Goal: Transaction & Acquisition: Purchase product/service

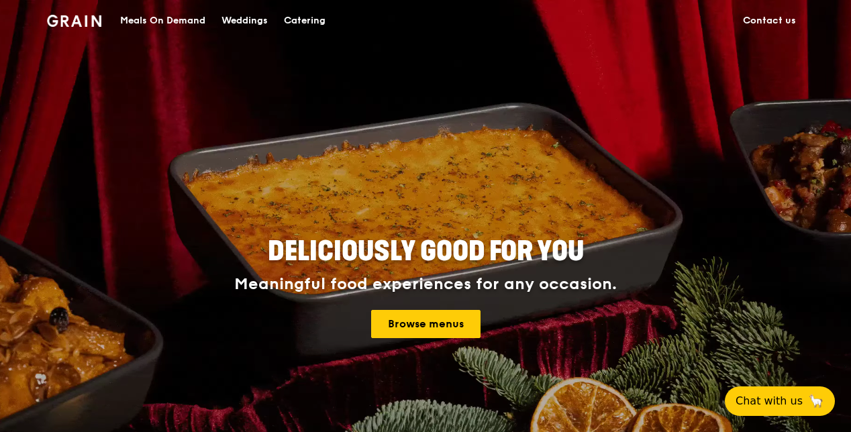
click at [774, 17] on link "Contact us" at bounding box center [769, 21] width 69 height 40
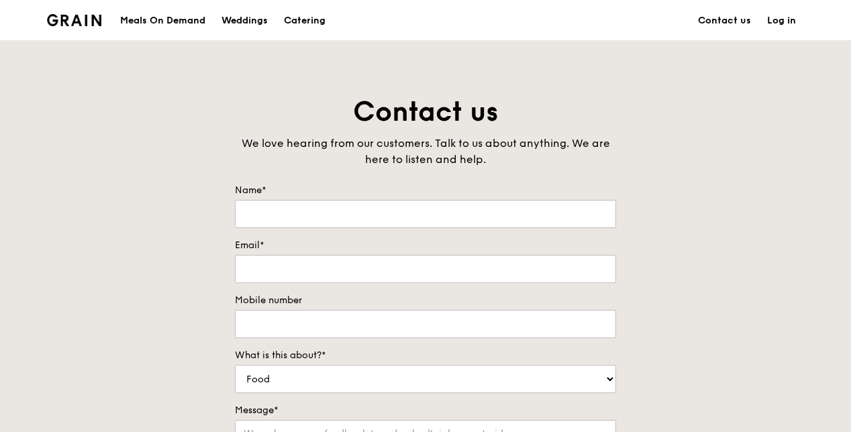
click at [787, 19] on link "Log in" at bounding box center [781, 21] width 45 height 40
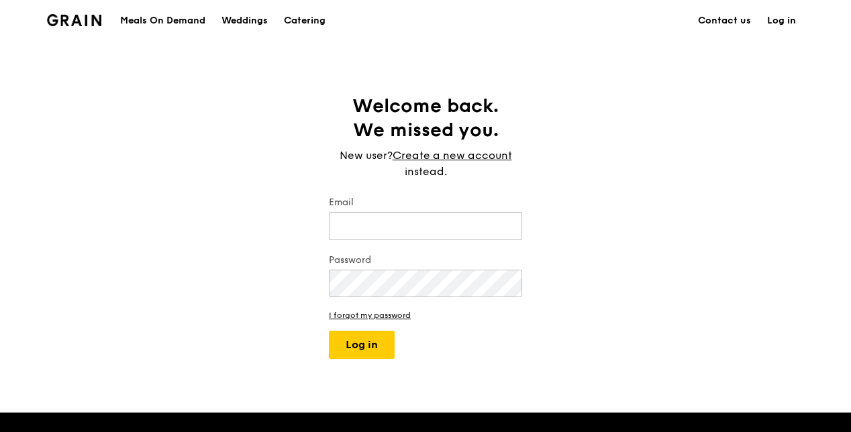
type input "[PERSON_NAME][EMAIL_ADDRESS][PERSON_NAME][DOMAIN_NAME]"
click at [367, 347] on button "Log in" at bounding box center [362, 345] width 66 height 28
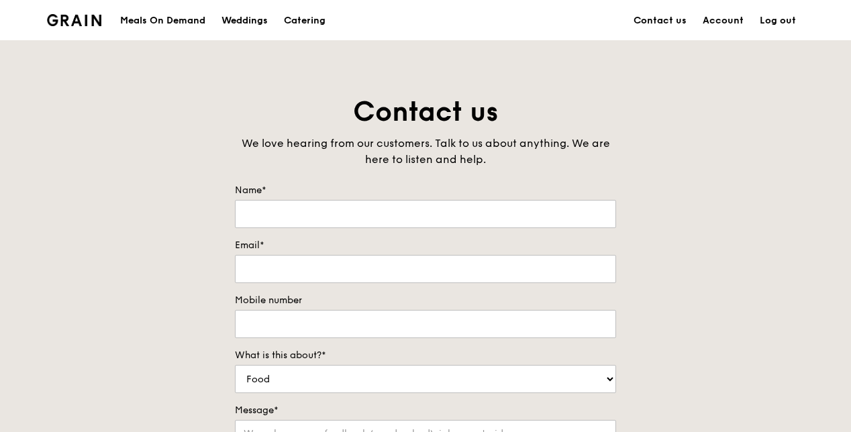
type input "[PERSON_NAME]"
type input "[PERSON_NAME][EMAIL_ADDRESS][PERSON_NAME][DOMAIN_NAME]"
type input "65004972"
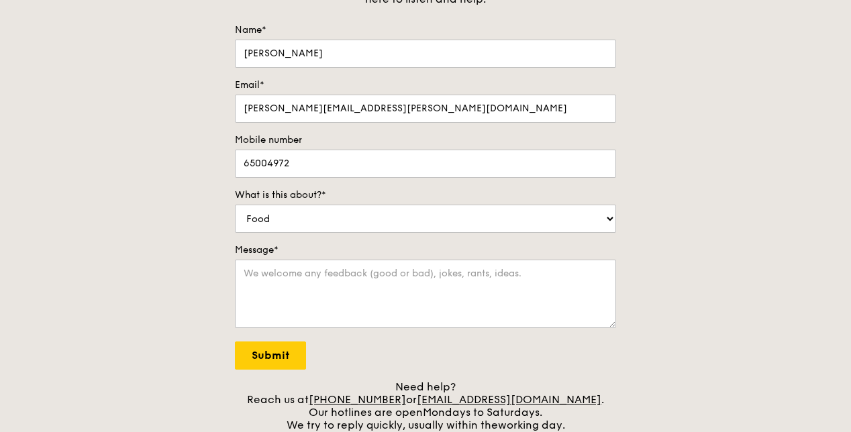
scroll to position [201, 0]
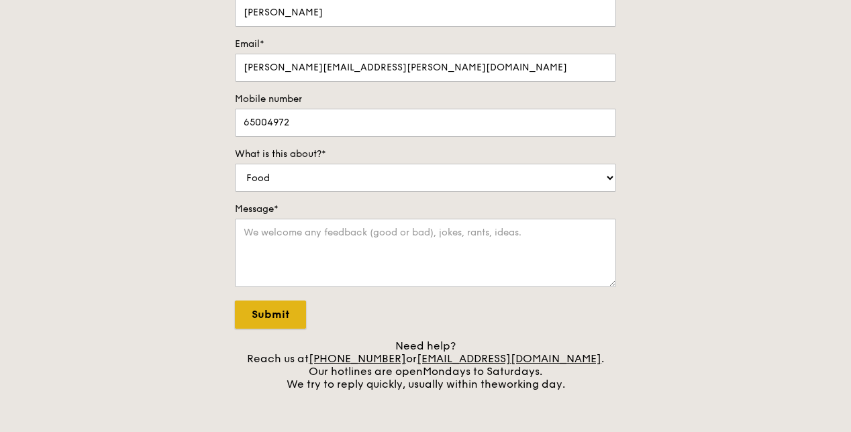
click at [254, 314] on input "Submit" at bounding box center [270, 315] width 71 height 28
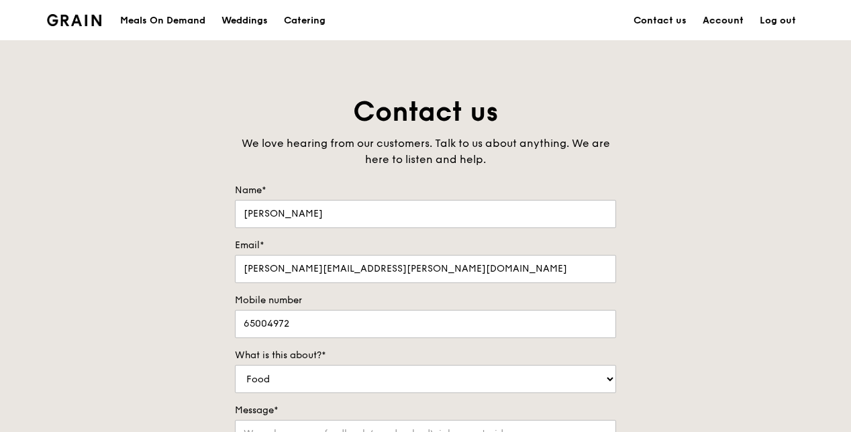
click at [725, 21] on link "Account" at bounding box center [723, 21] width 57 height 40
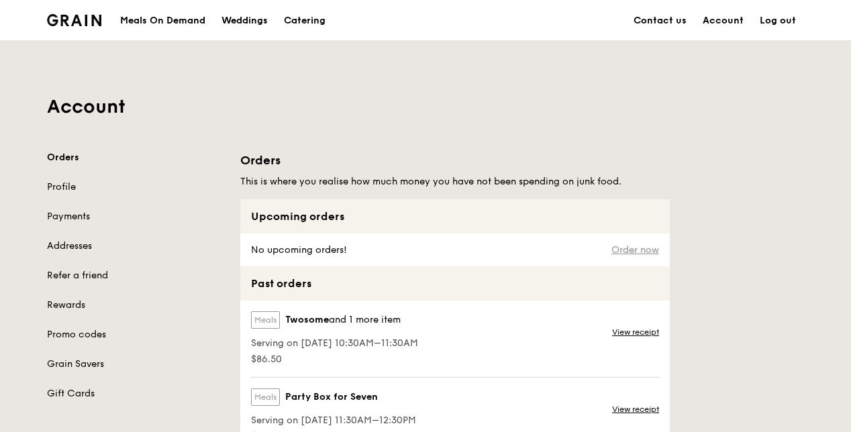
click at [617, 250] on link "Order now" at bounding box center [636, 250] width 48 height 11
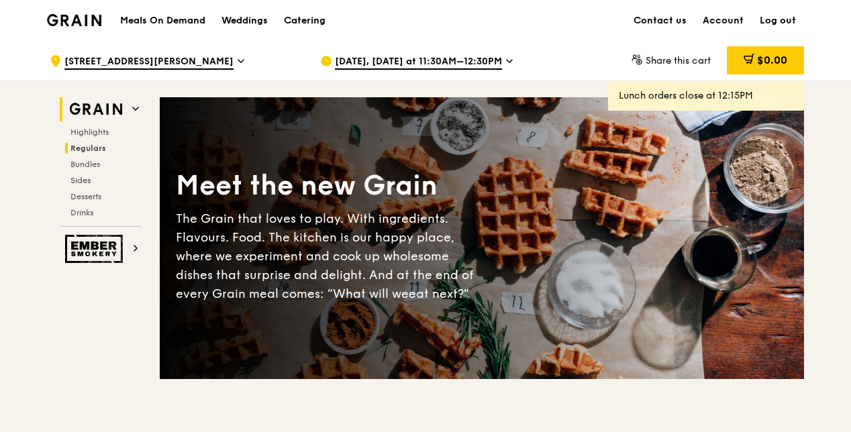
click at [93, 146] on span "Regulars" at bounding box center [89, 148] width 36 height 9
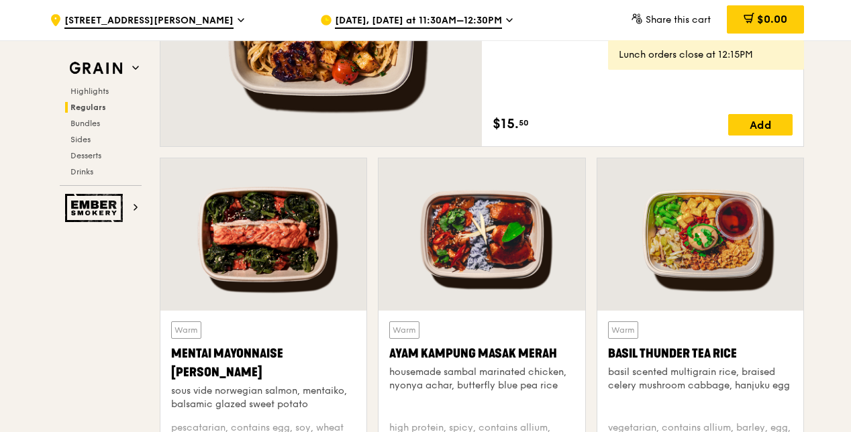
scroll to position [1137, 0]
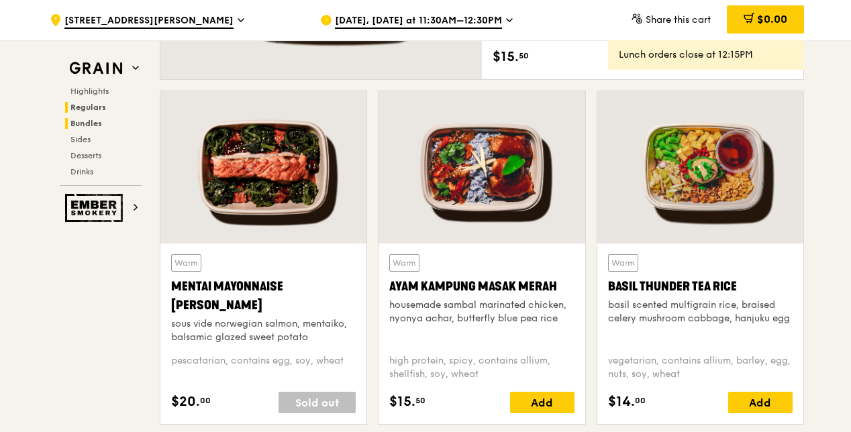
click at [78, 120] on span "Bundles" at bounding box center [87, 123] width 32 height 9
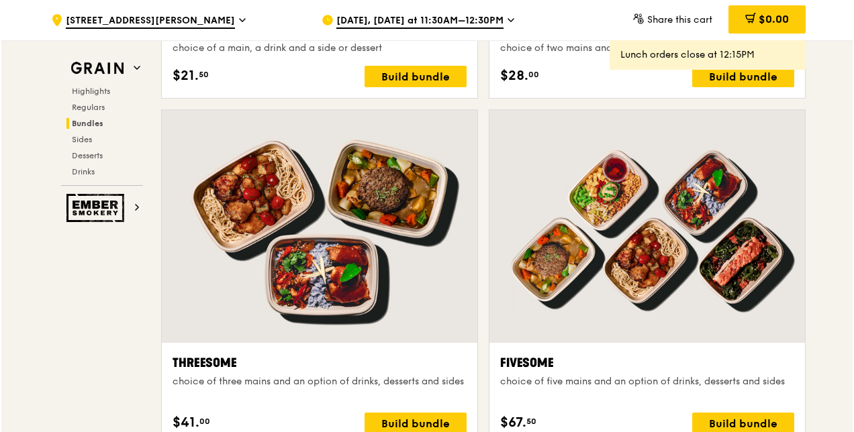
scroll to position [2320, 0]
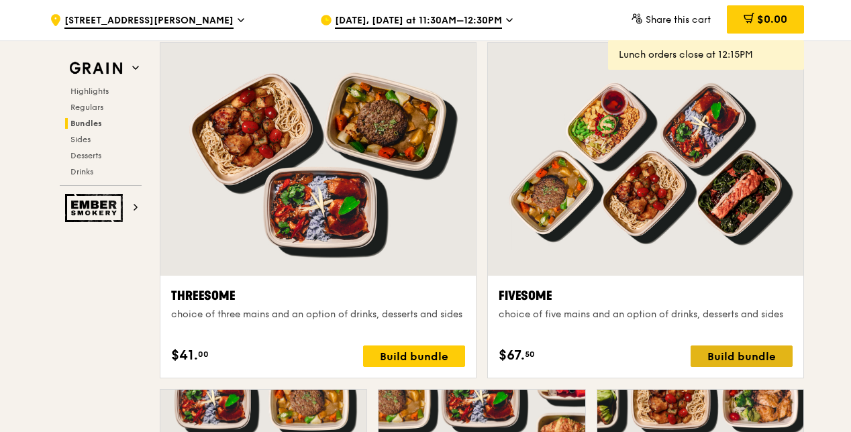
click at [736, 350] on div "Build bundle" at bounding box center [742, 356] width 102 height 21
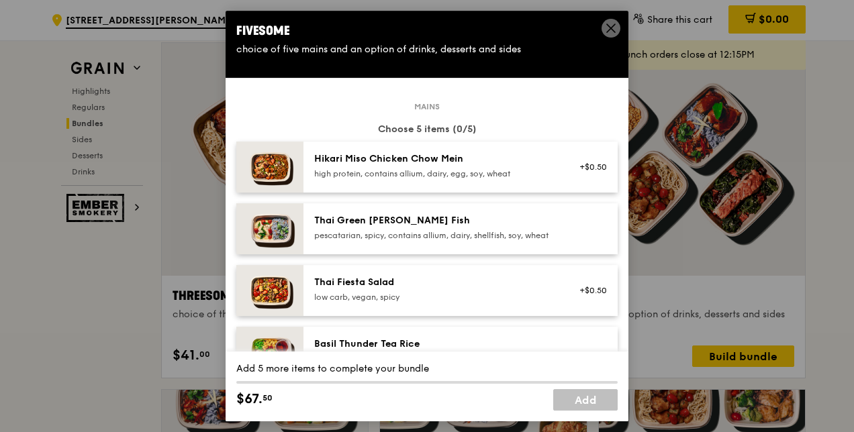
click at [563, 173] on div "+$0.50" at bounding box center [589, 167] width 52 height 30
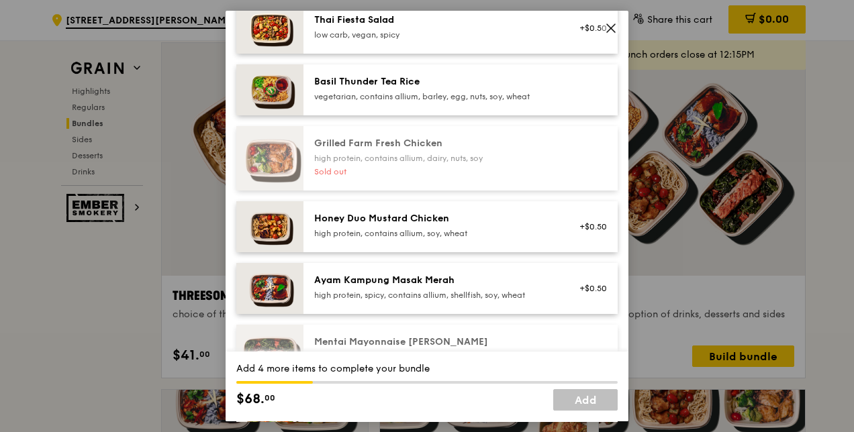
scroll to position [269, 0]
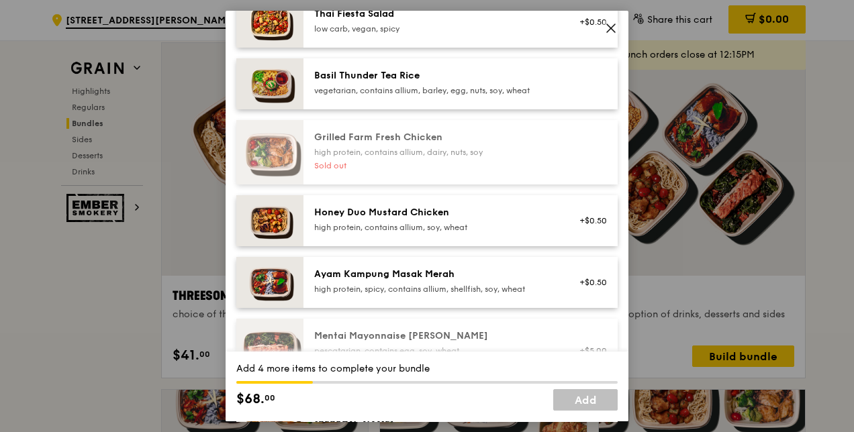
click at [530, 236] on div "Honey Duo Mustard Chicken high protein, contains allium, soy, wheat" at bounding box center [434, 221] width 257 height 30
click at [524, 281] on div "Ayam Kampung Masak Merah" at bounding box center [434, 274] width 241 height 13
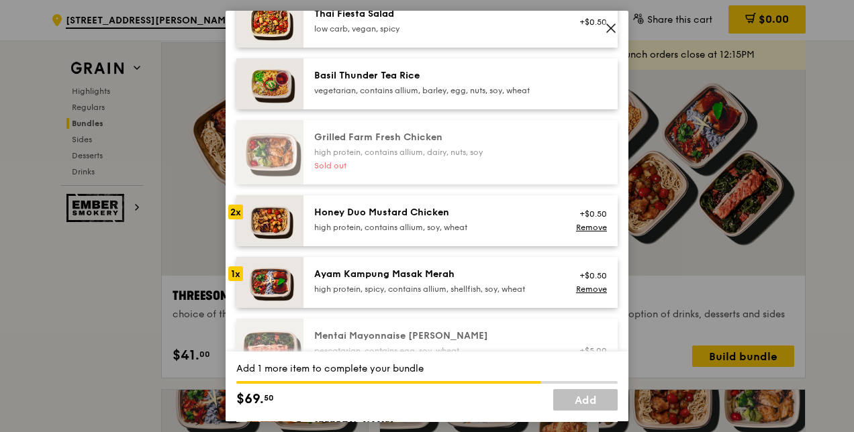
click at [524, 281] on div "Ayam Kampung Masak Merah" at bounding box center [434, 274] width 241 height 13
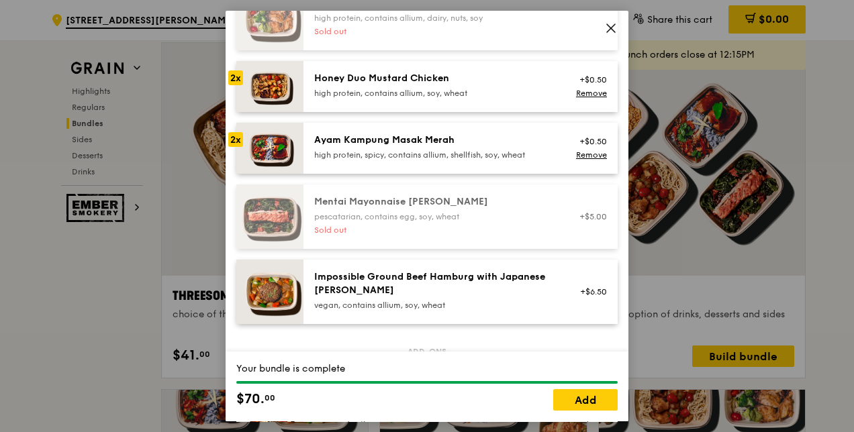
scroll to position [67, 0]
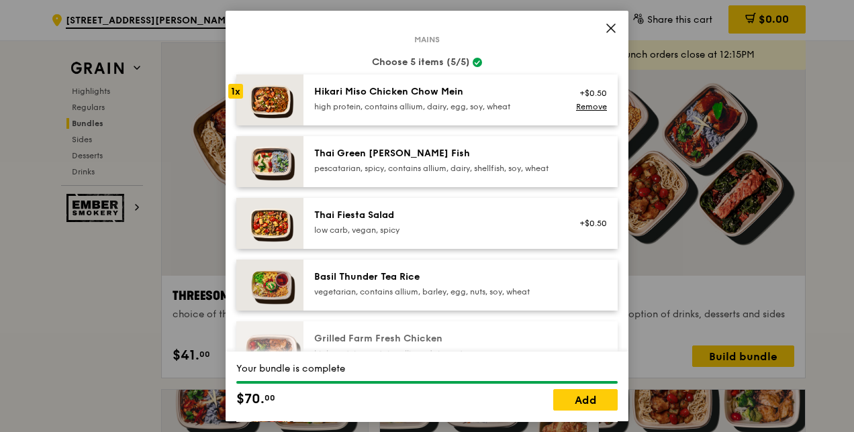
click at [492, 101] on div "high protein, contains allium, dairy, egg, soy, wheat" at bounding box center [434, 106] width 241 height 11
click at [588, 399] on link "Add" at bounding box center [585, 399] width 64 height 21
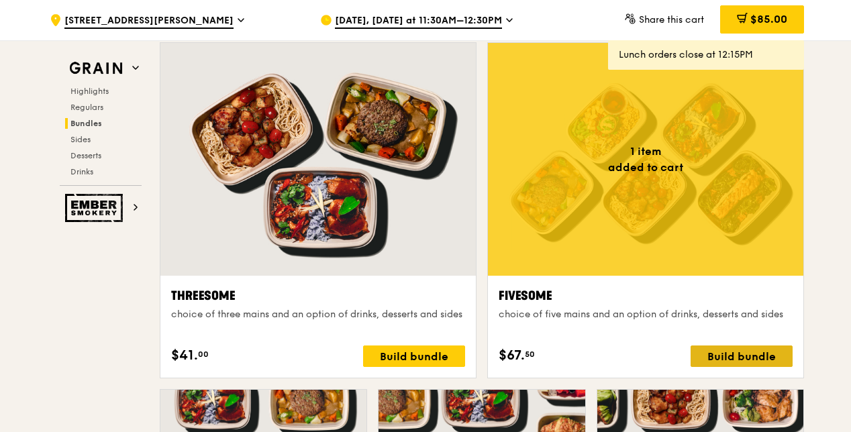
click at [765, 353] on div "Build bundle" at bounding box center [742, 356] width 102 height 21
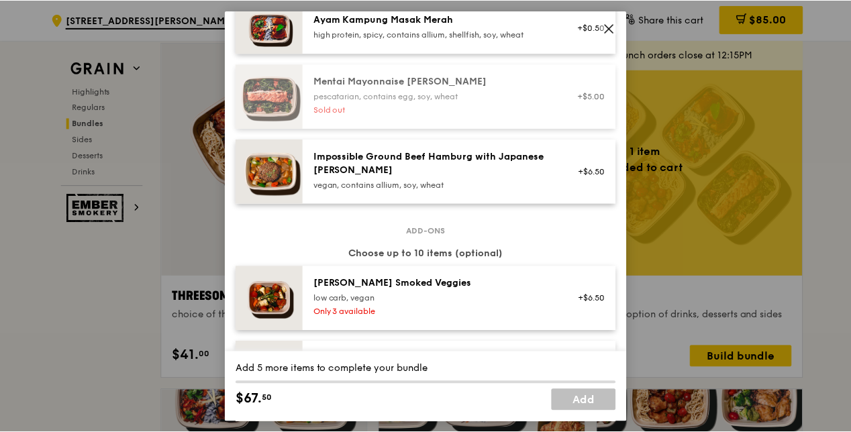
scroll to position [269, 0]
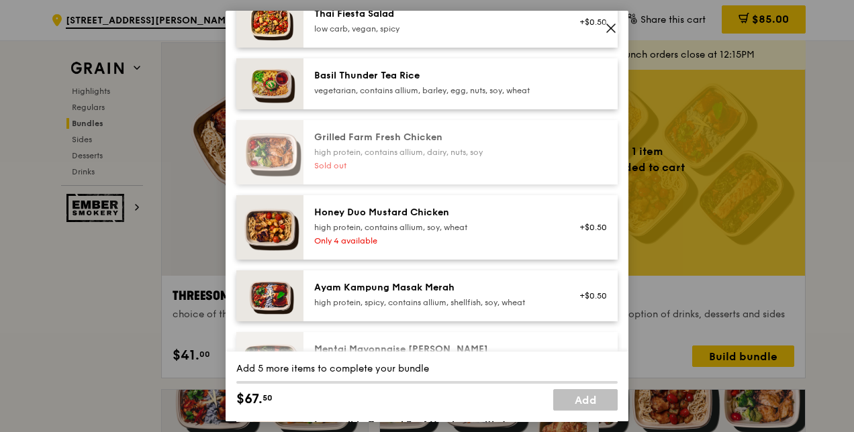
click at [606, 27] on icon at bounding box center [611, 28] width 12 height 12
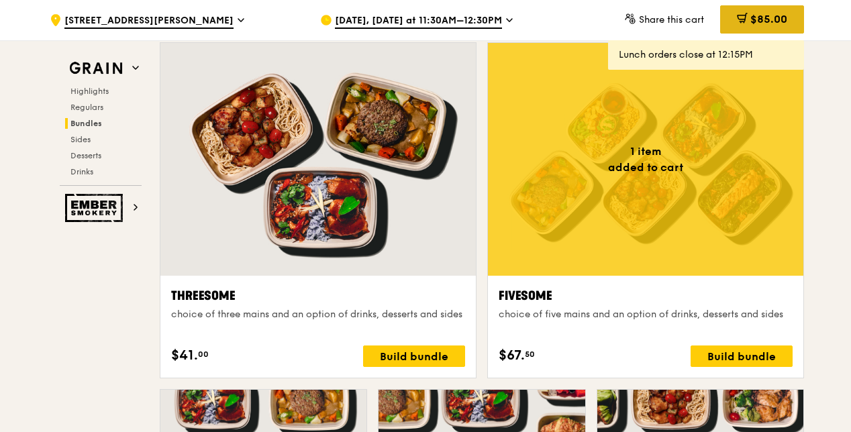
click at [765, 26] on div "$85.00" at bounding box center [763, 19] width 84 height 28
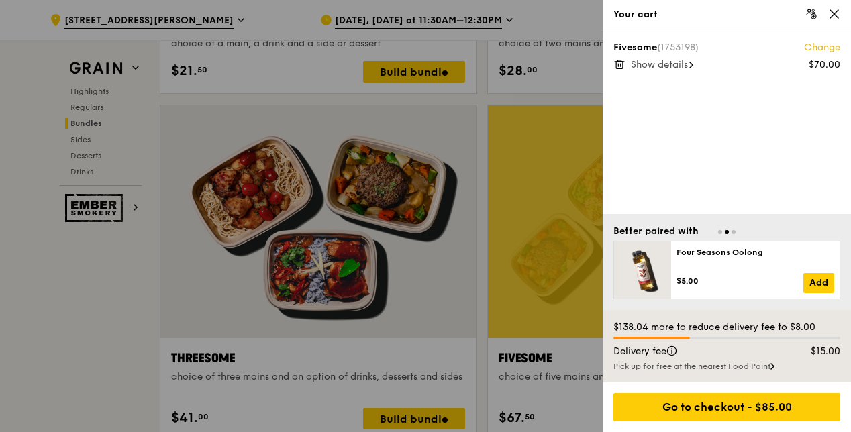
scroll to position [2253, 0]
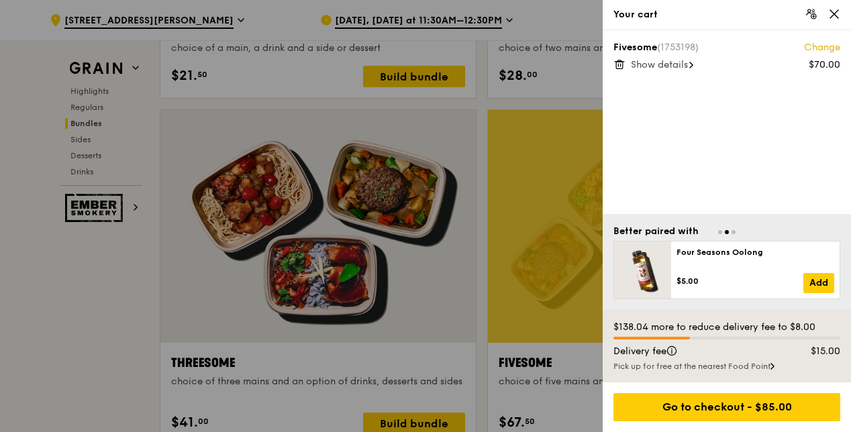
click at [671, 67] on span "Show details" at bounding box center [659, 64] width 57 height 11
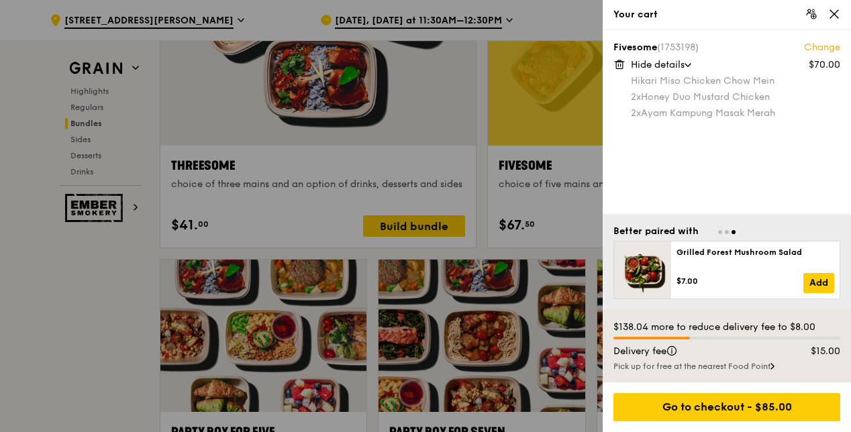
scroll to position [2186, 0]
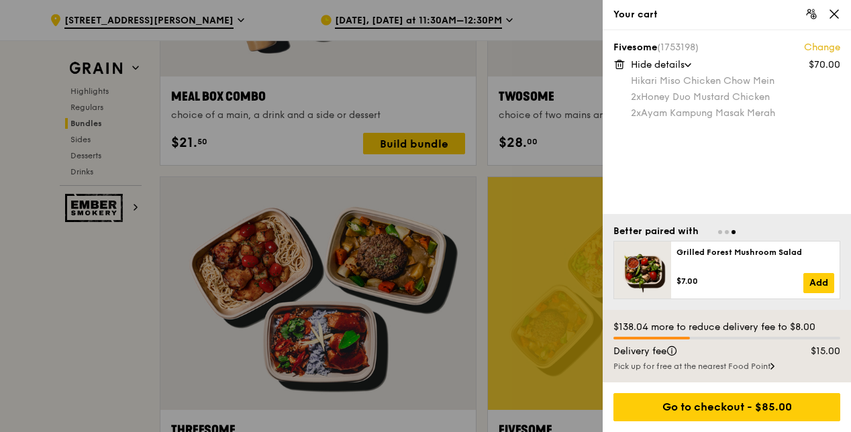
click at [831, 18] on icon at bounding box center [835, 14] width 12 height 12
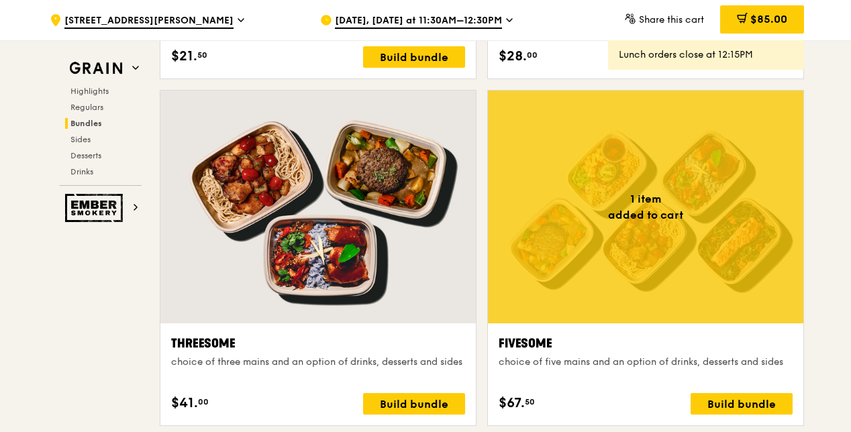
scroll to position [2387, 0]
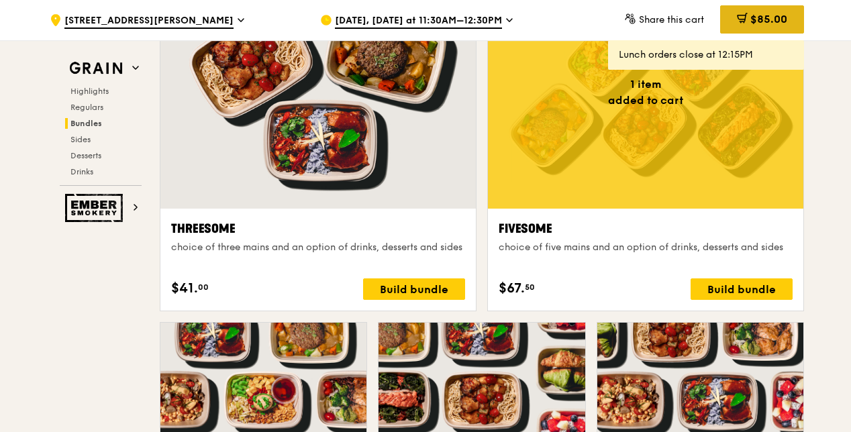
click at [747, 25] on div "$85.00" at bounding box center [763, 19] width 84 height 28
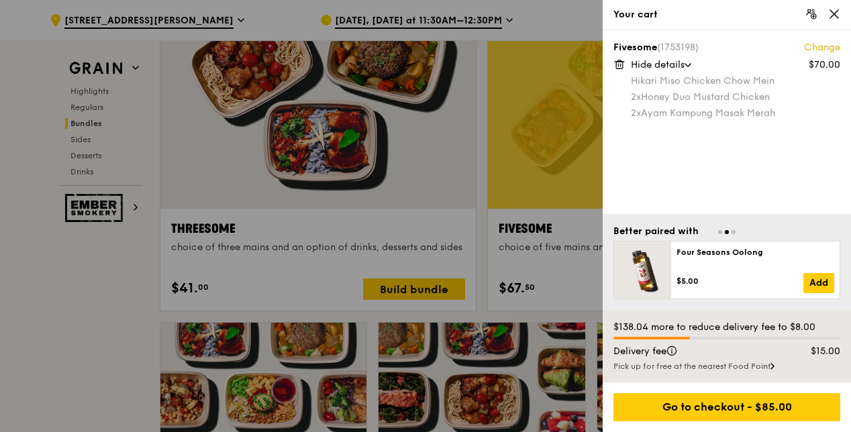
click at [831, 16] on icon at bounding box center [835, 14] width 12 height 12
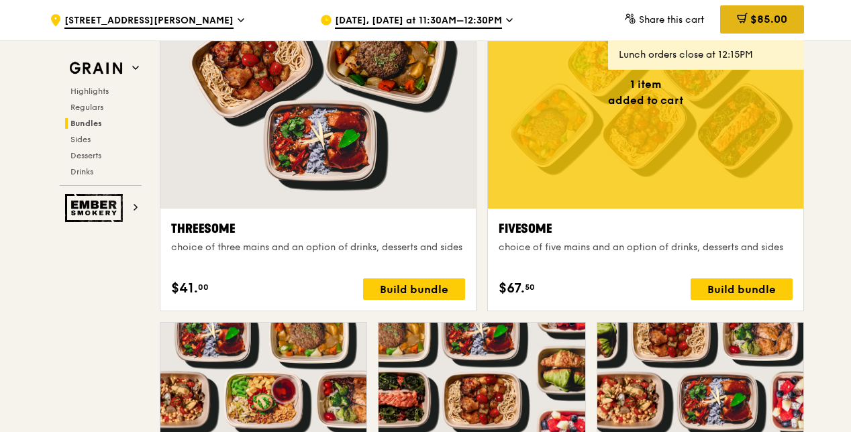
click at [740, 28] on div "$85.00" at bounding box center [763, 19] width 84 height 28
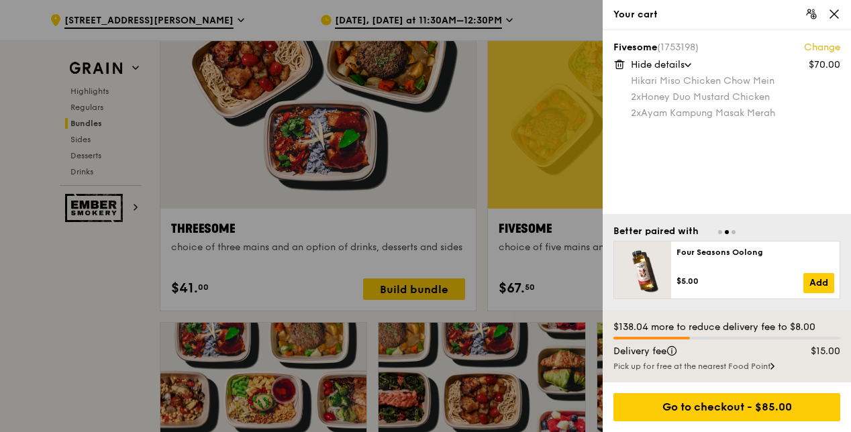
click at [835, 13] on icon at bounding box center [835, 14] width 12 height 12
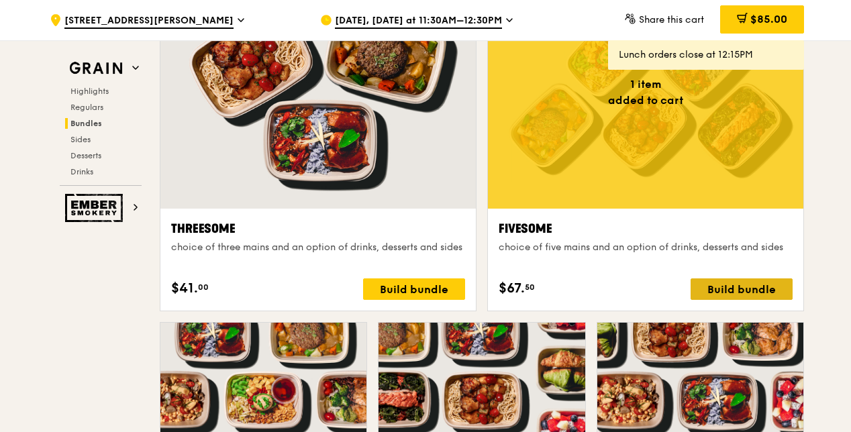
click at [737, 290] on div "Build bundle" at bounding box center [742, 289] width 102 height 21
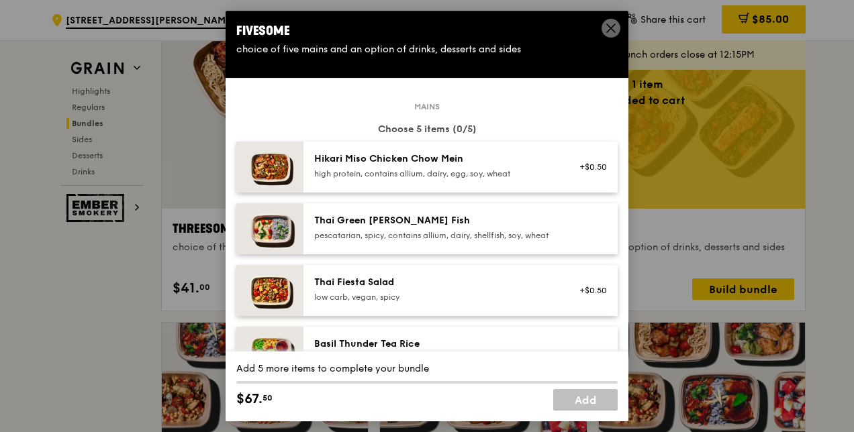
click at [606, 31] on icon at bounding box center [611, 28] width 12 height 12
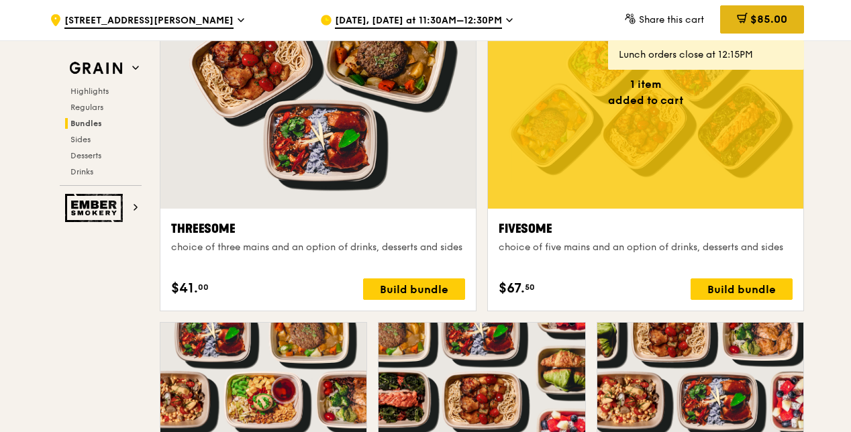
click at [755, 17] on span "$85.00" at bounding box center [769, 19] width 37 height 13
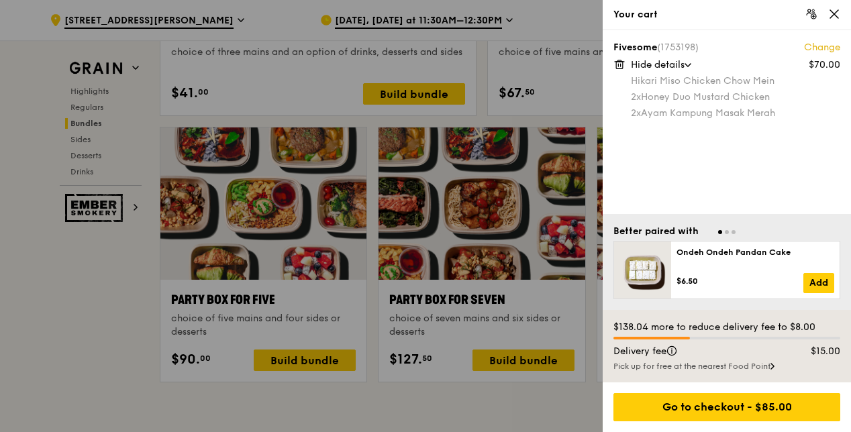
scroll to position [2656, 0]
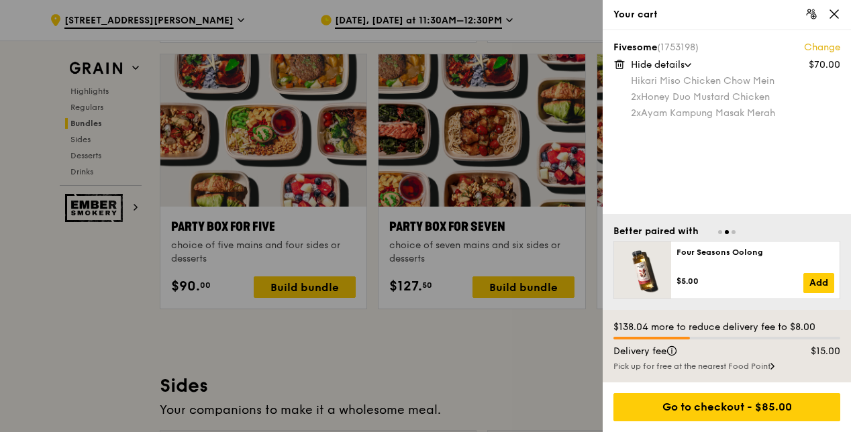
click at [621, 66] on icon at bounding box center [620, 64] width 12 height 12
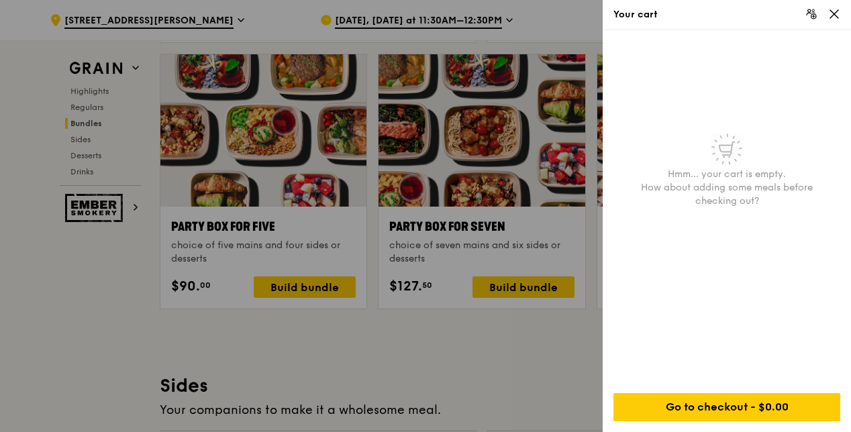
click at [837, 9] on icon at bounding box center [835, 14] width 12 height 12
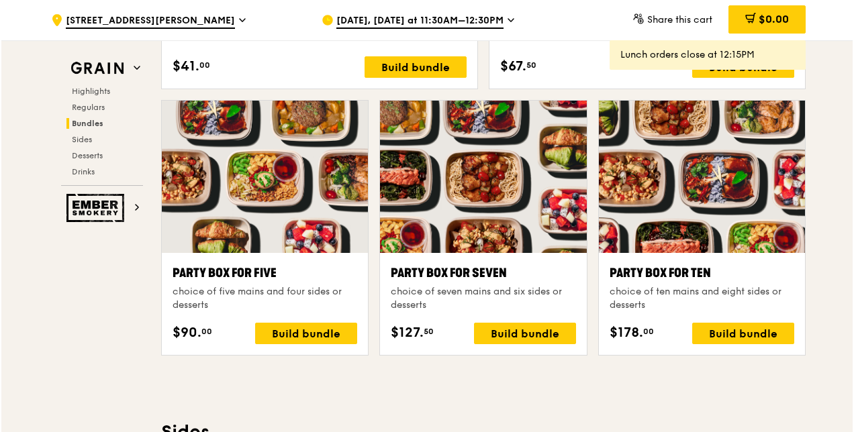
scroll to position [2589, 0]
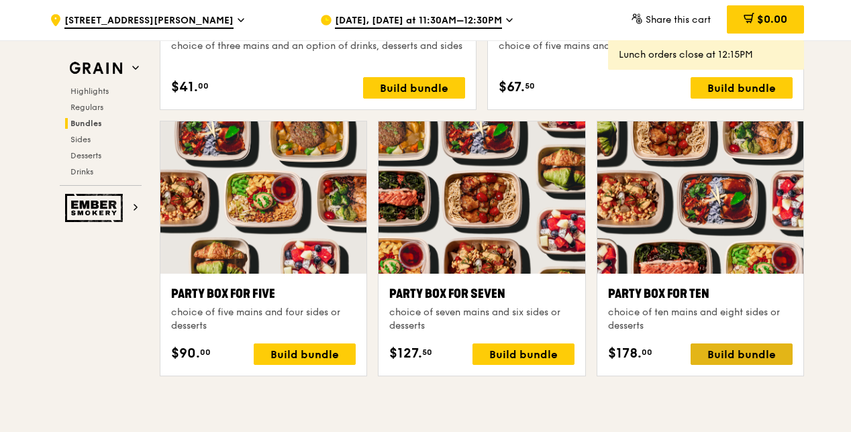
click at [774, 356] on div "Build bundle" at bounding box center [742, 354] width 102 height 21
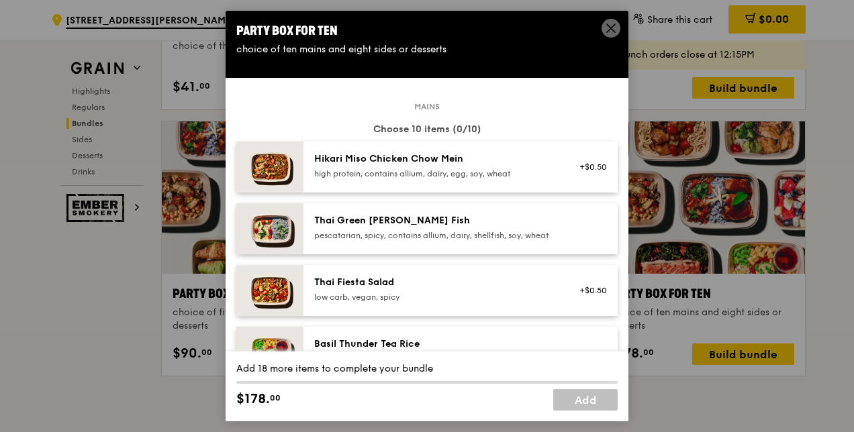
click at [518, 167] on div "Hikari Miso Chicken Chow Mein high protein, contains allium, dairy, egg, soy, w…" at bounding box center [434, 165] width 241 height 27
click at [483, 167] on div "Hikari Miso Chicken Chow Mein high protein, contains allium, dairy, egg, soy, w…" at bounding box center [434, 165] width 241 height 27
click at [475, 232] on div "pescatarian, spicy, contains allium, dairy, shellfish, soy, wheat" at bounding box center [434, 235] width 241 height 11
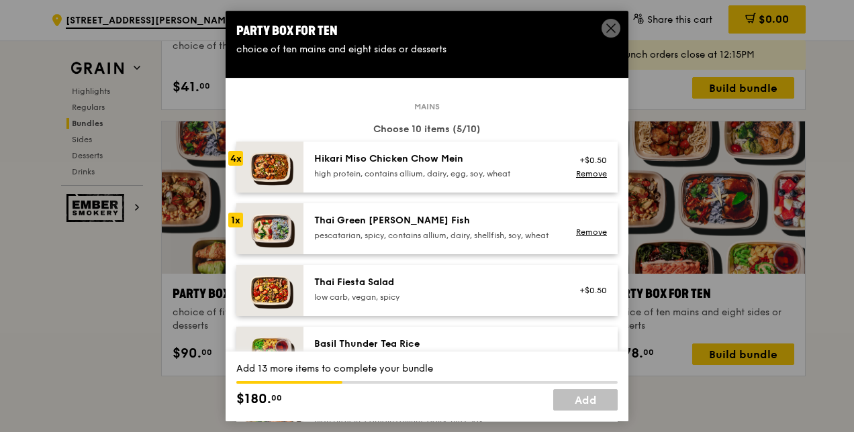
click at [475, 232] on div "pescatarian, spicy, contains allium, dairy, shellfish, soy, wheat" at bounding box center [434, 235] width 241 height 11
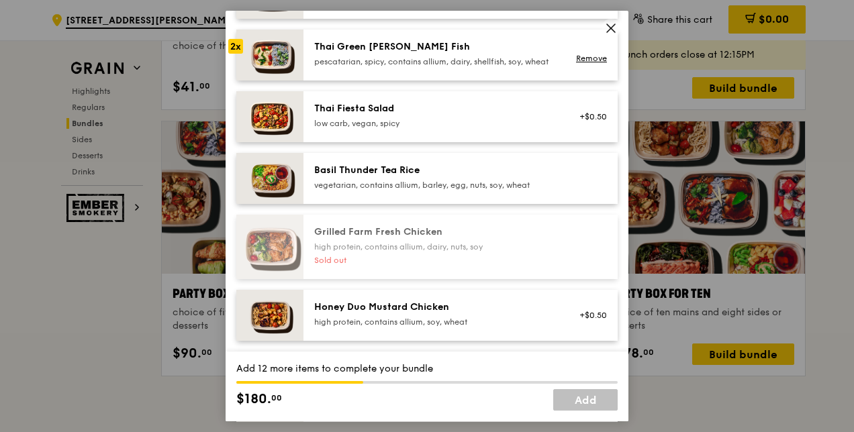
scroll to position [201, 0]
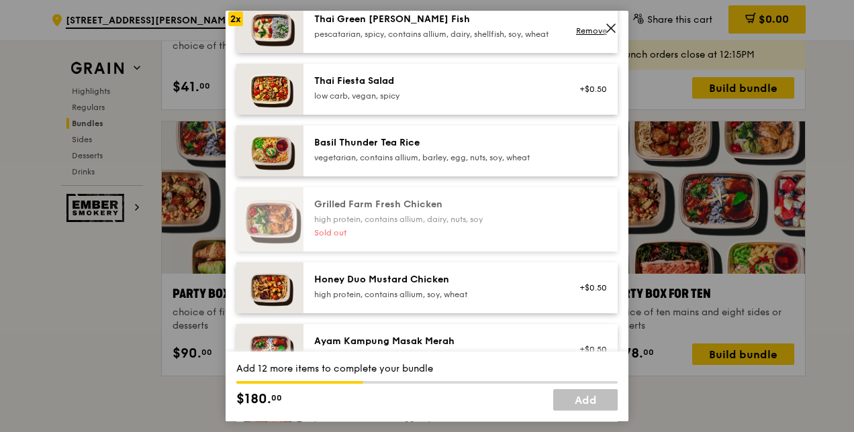
click at [482, 287] on div "Honey Duo Mustard Chicken" at bounding box center [434, 279] width 241 height 13
click at [596, 36] on link "Remove" at bounding box center [591, 30] width 31 height 9
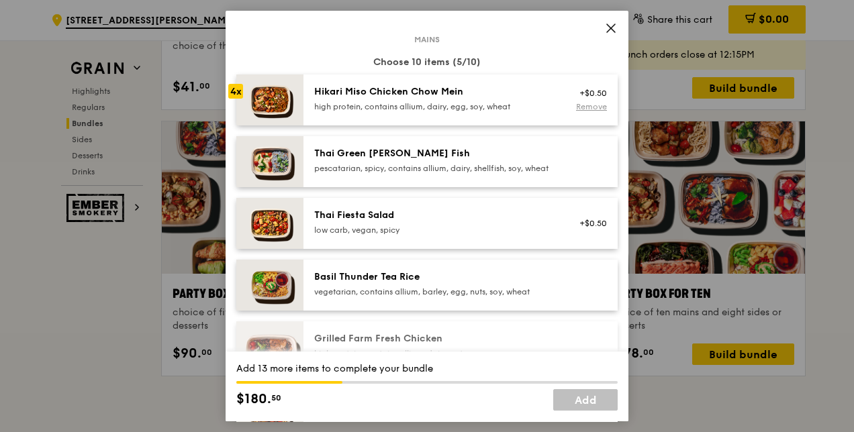
click at [587, 105] on link "Remove" at bounding box center [591, 106] width 31 height 9
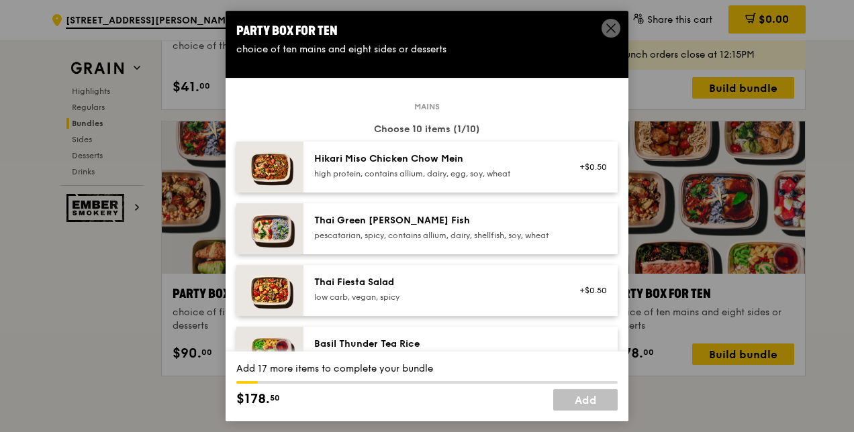
click at [500, 173] on div "high protein, contains allium, dairy, egg, soy, wheat" at bounding box center [434, 174] width 241 height 11
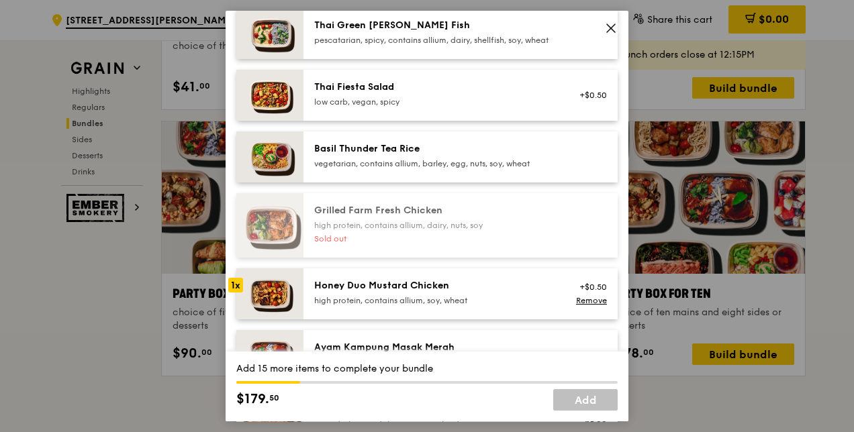
scroll to position [67, 0]
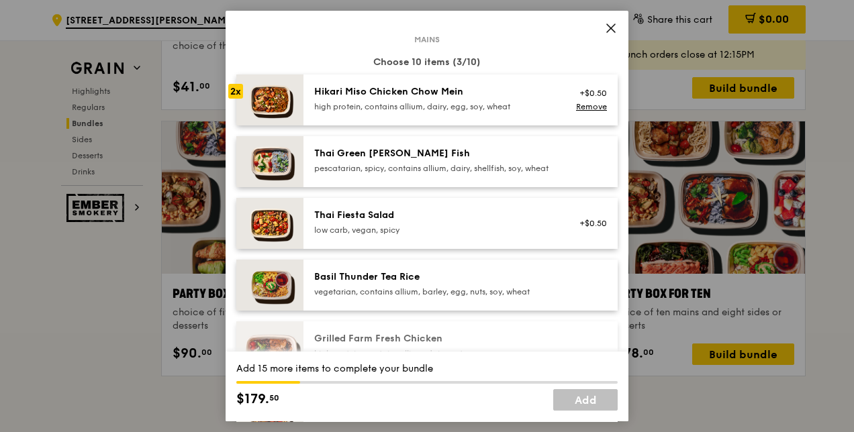
click at [484, 156] on div "Thai Green [PERSON_NAME] Fish" at bounding box center [434, 153] width 241 height 13
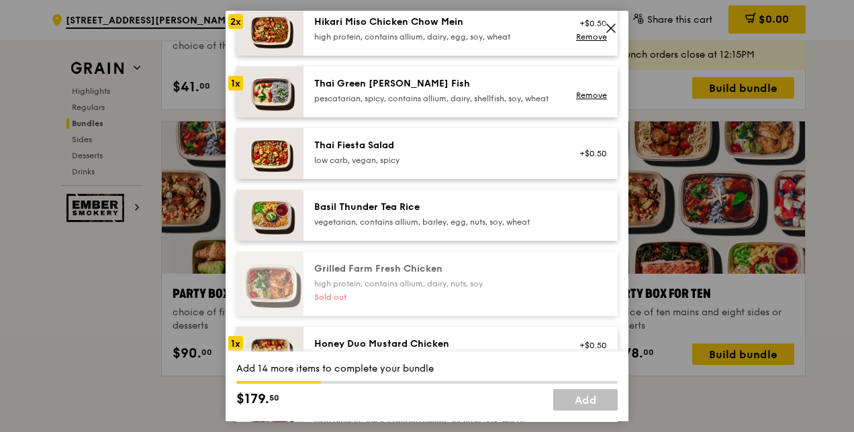
scroll to position [201, 0]
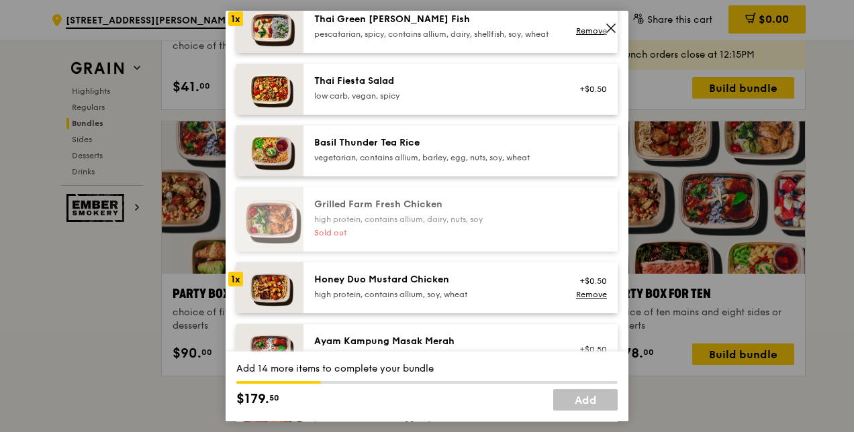
click at [482, 287] on div "Honey Duo Mustard Chicken" at bounding box center [434, 279] width 241 height 13
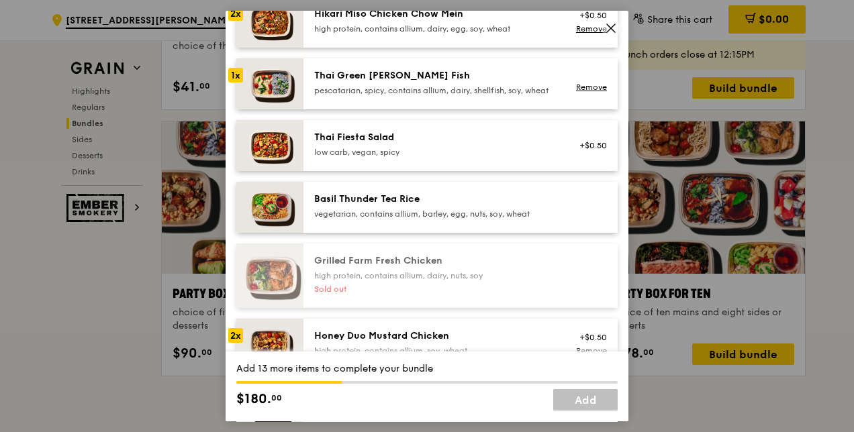
scroll to position [0, 0]
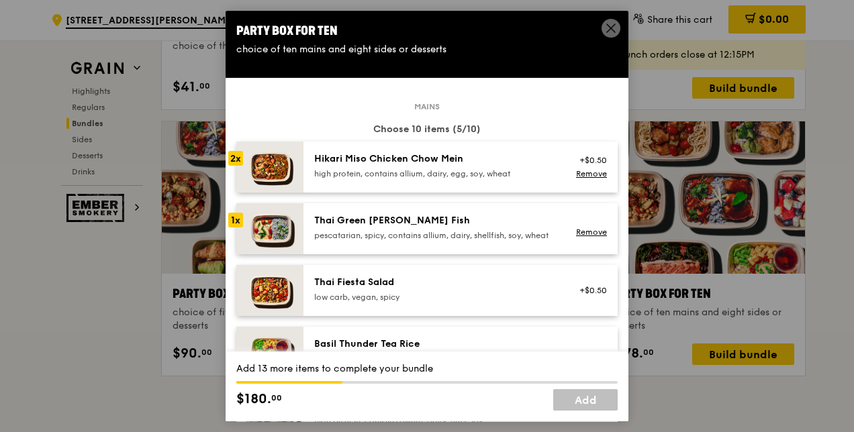
click at [470, 158] on div "Hikari Miso Chicken Chow Mein" at bounding box center [434, 158] width 241 height 13
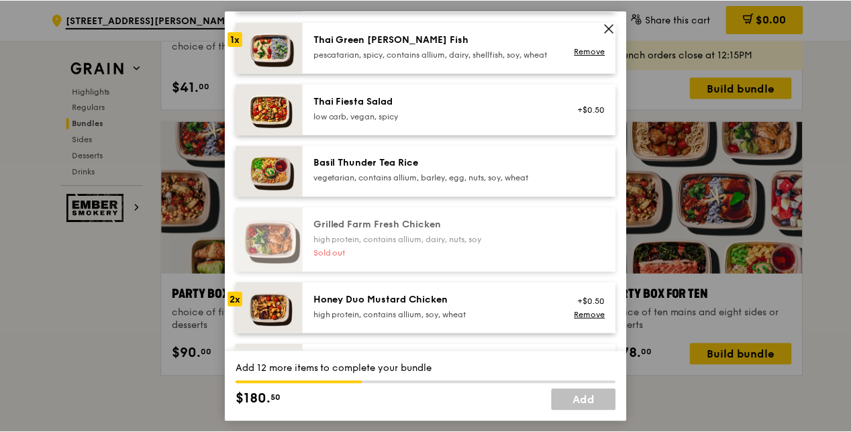
scroll to position [201, 0]
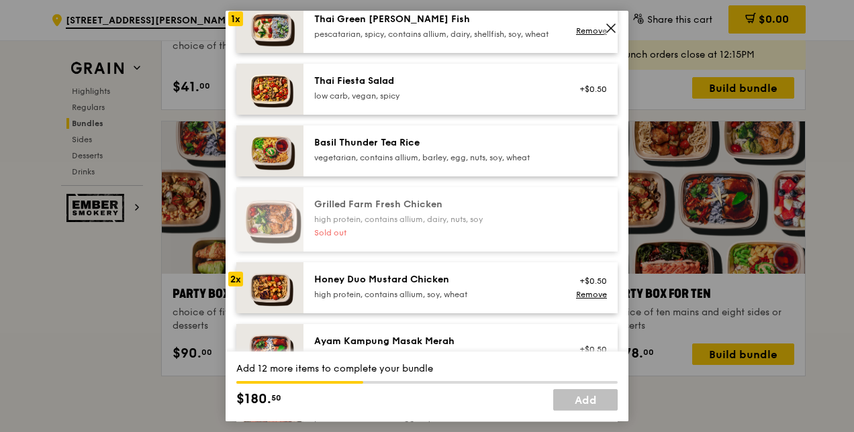
click at [482, 287] on div "Honey Duo Mustard Chicken" at bounding box center [434, 279] width 241 height 13
click at [613, 33] on icon at bounding box center [611, 28] width 12 height 12
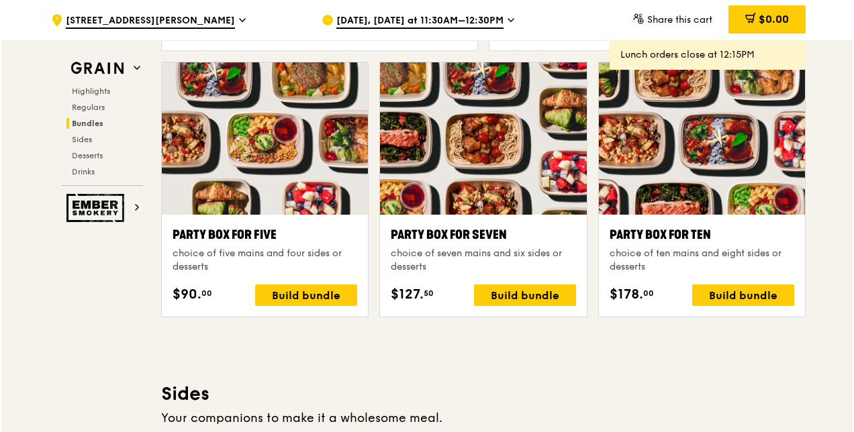
scroll to position [2656, 0]
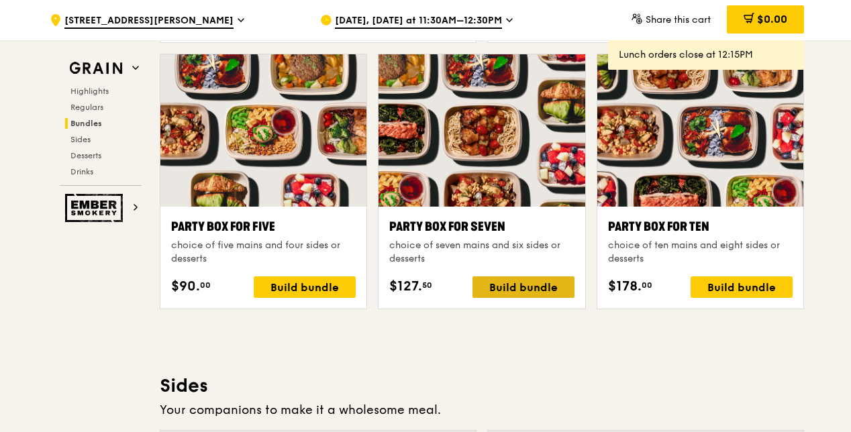
click at [532, 291] on div "Build bundle" at bounding box center [524, 287] width 102 height 21
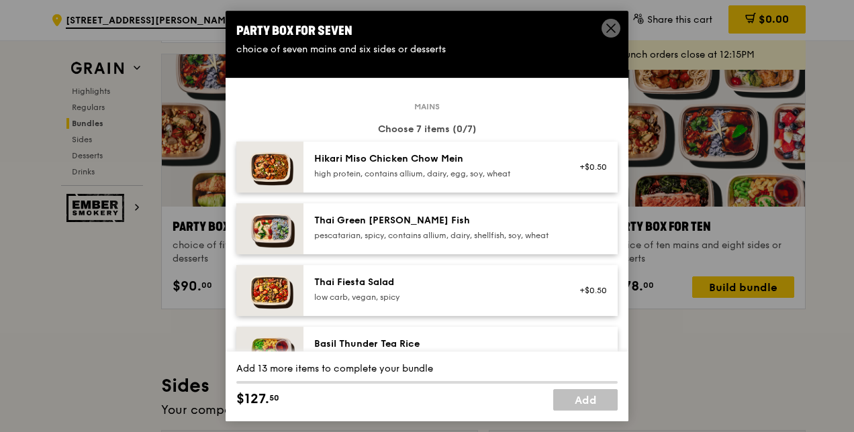
click at [486, 165] on div "Hikari Miso Chicken Chow Mein" at bounding box center [434, 158] width 241 height 13
click at [473, 226] on div "Thai Green [PERSON_NAME] Fish" at bounding box center [434, 220] width 241 height 13
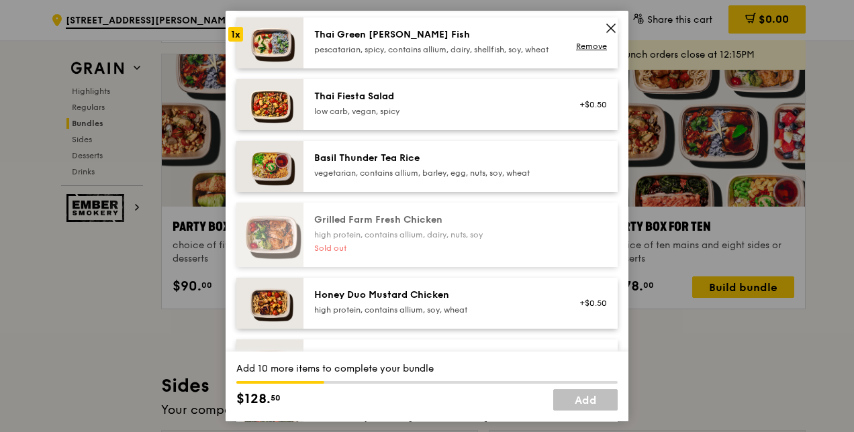
scroll to position [269, 0]
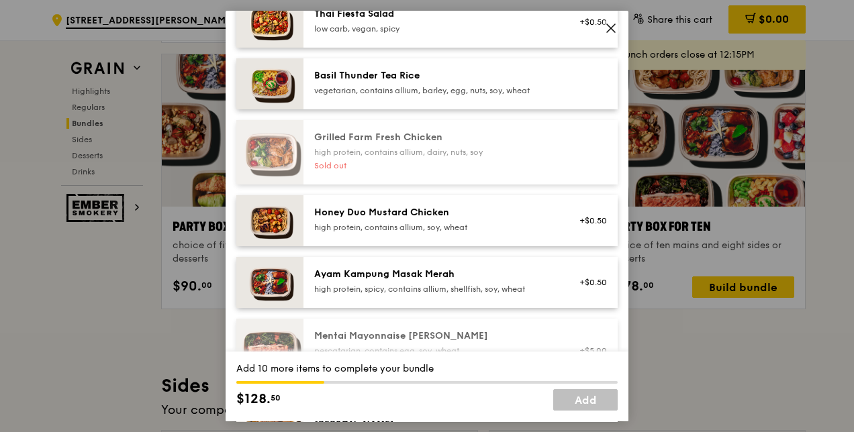
click at [485, 233] on div "high protein, contains allium, soy, wheat" at bounding box center [434, 227] width 241 height 11
click at [481, 281] on div "Ayam Kampung Masak Merah" at bounding box center [434, 274] width 241 height 13
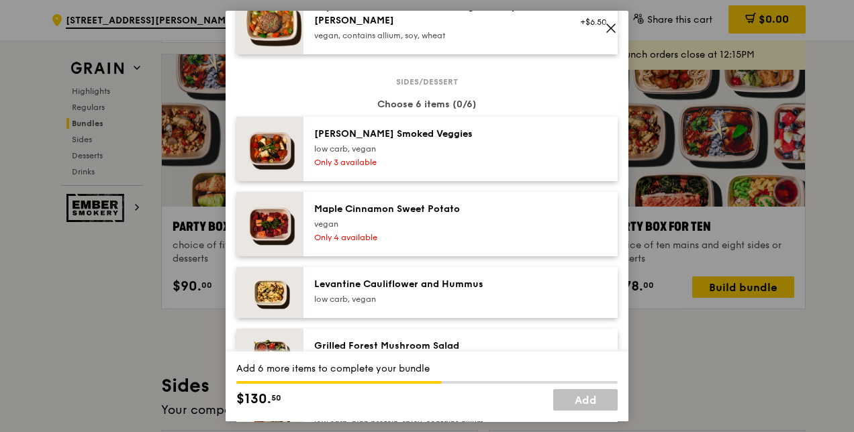
scroll to position [739, 0]
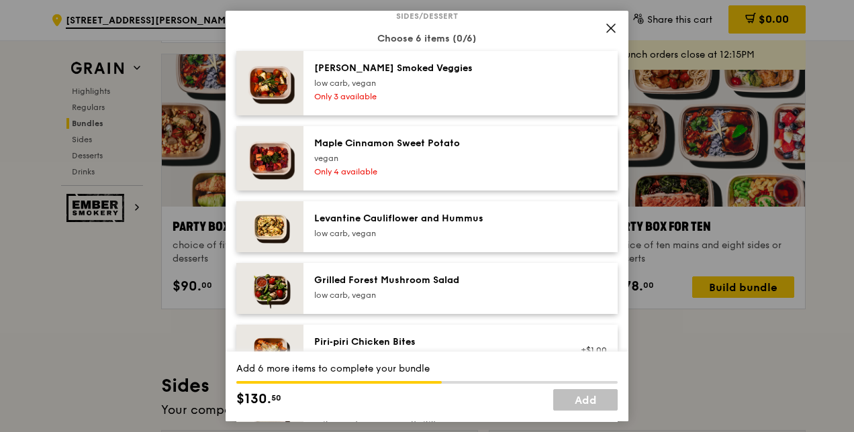
click at [508, 283] on div "Grilled Forest Mushroom Salad low carb, vegan" at bounding box center [461, 288] width 314 height 51
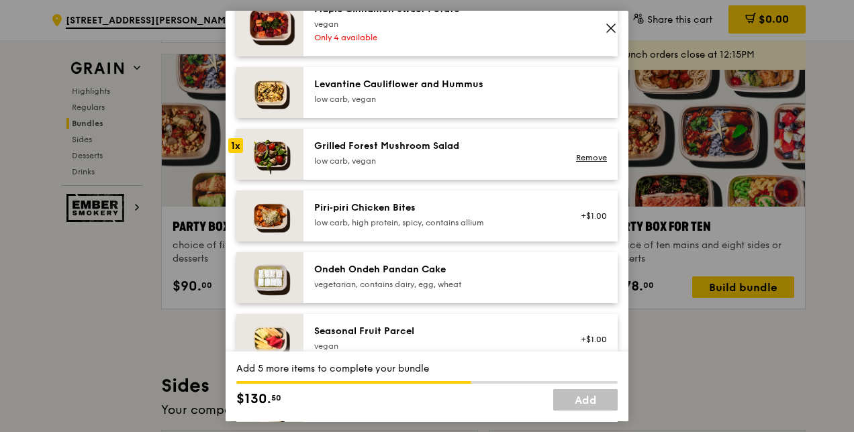
click at [509, 215] on div "Piri‑piri Chicken Bites" at bounding box center [434, 207] width 241 height 13
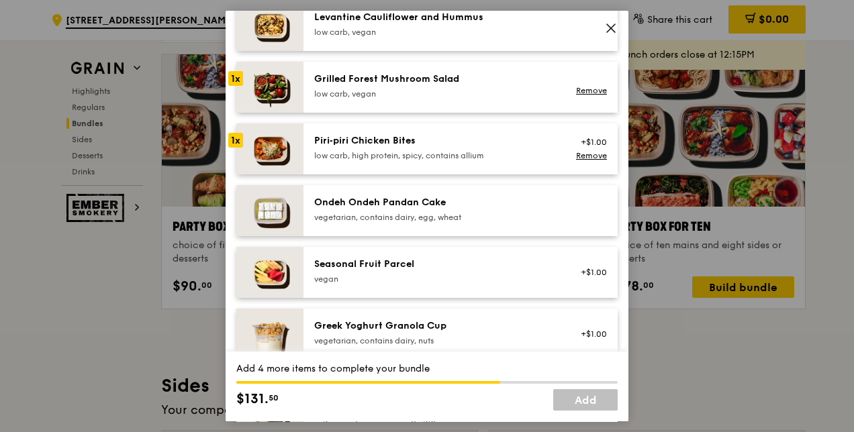
scroll to position [1007, 0]
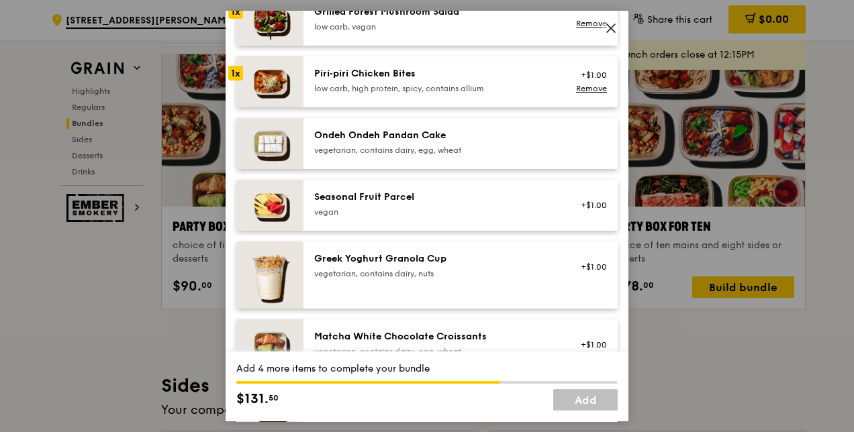
click at [520, 155] on div "vegetarian, contains dairy, egg, wheat" at bounding box center [434, 150] width 241 height 11
click at [514, 156] on div "vegetarian, contains dairy, egg, wheat" at bounding box center [434, 150] width 241 height 11
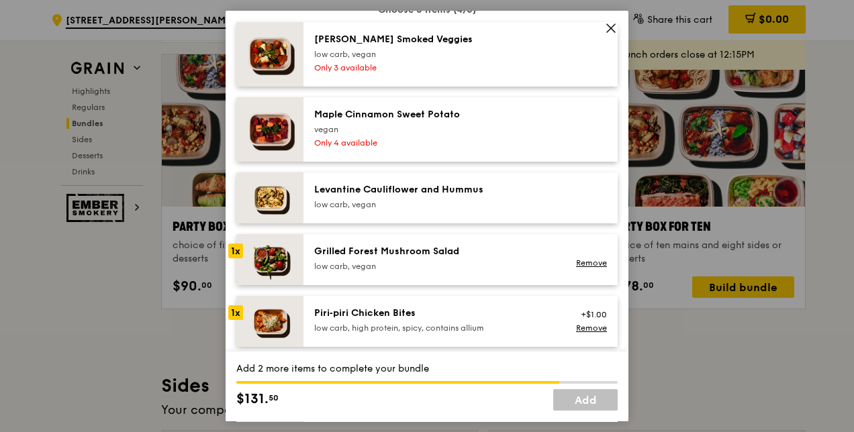
scroll to position [739, 0]
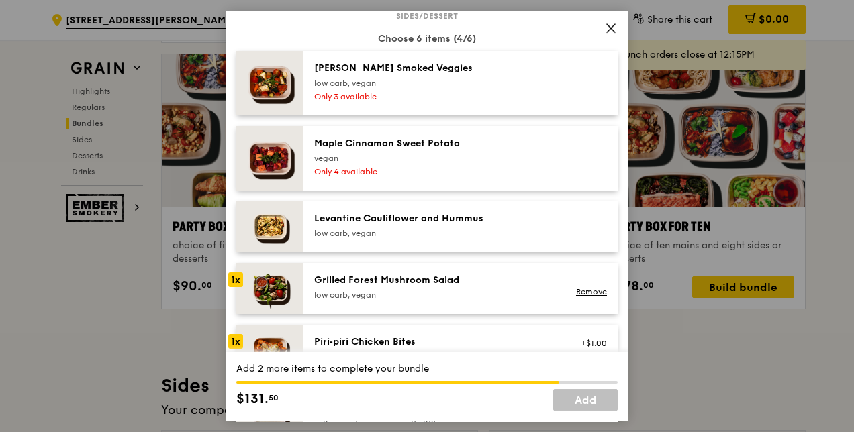
click at [508, 75] on div "[PERSON_NAME] Smoked Veggies" at bounding box center [434, 68] width 241 height 13
click at [487, 164] on div "vegan" at bounding box center [434, 158] width 241 height 11
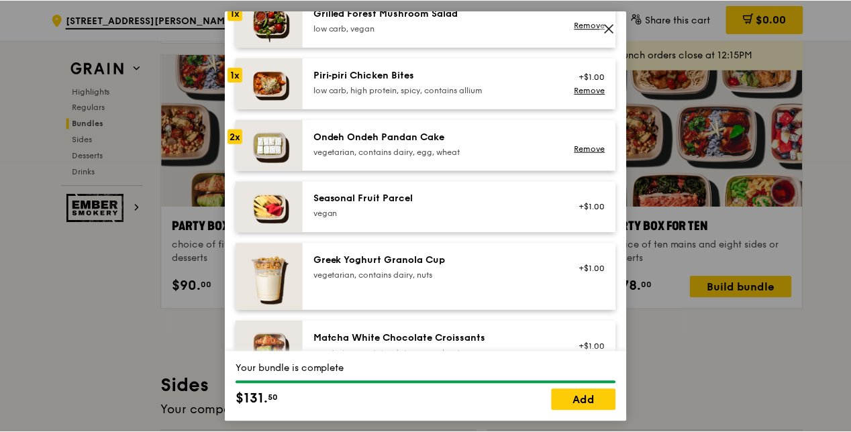
scroll to position [1007, 0]
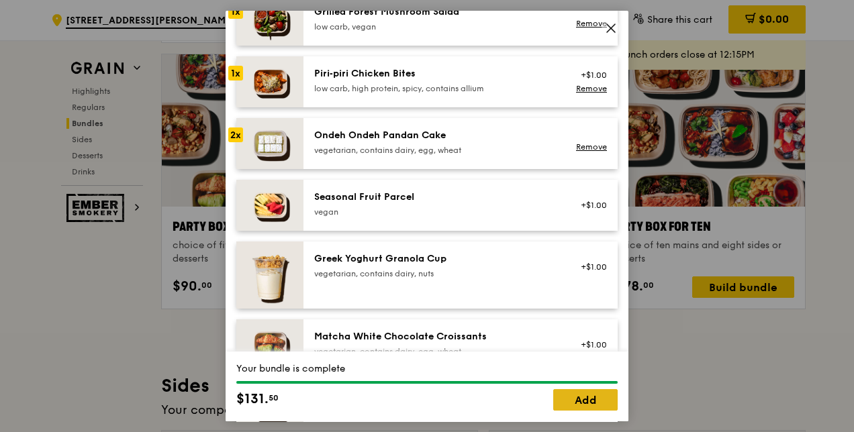
click at [583, 393] on link "Add" at bounding box center [585, 399] width 64 height 21
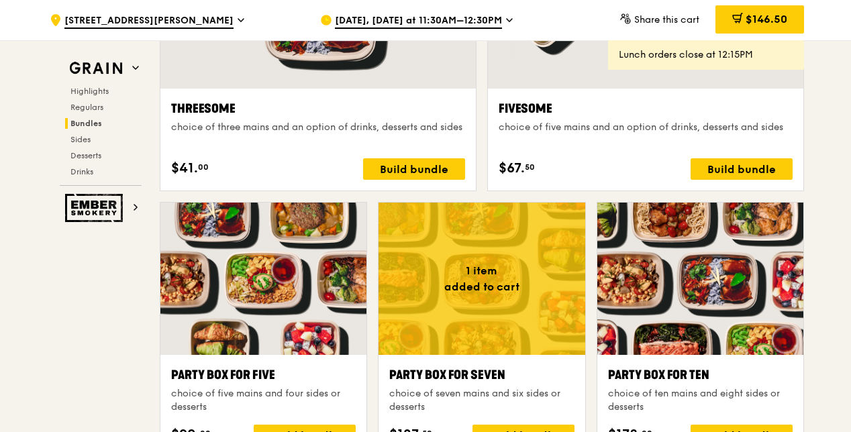
scroll to position [2589, 0]
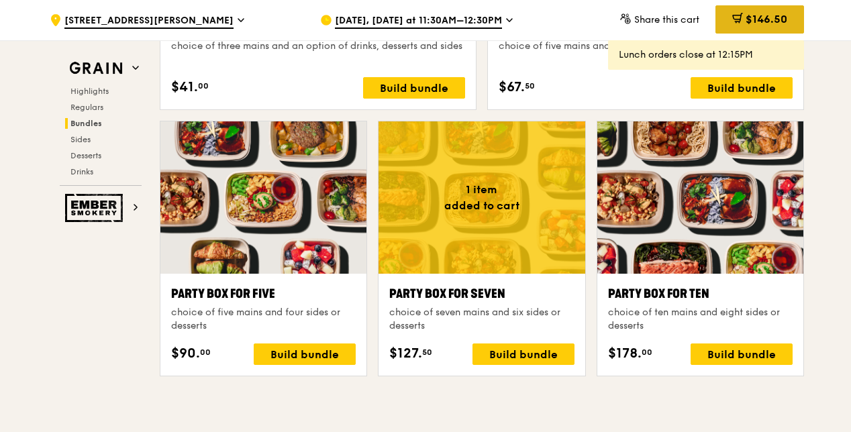
click at [757, 18] on span "$146.50" at bounding box center [767, 19] width 42 height 13
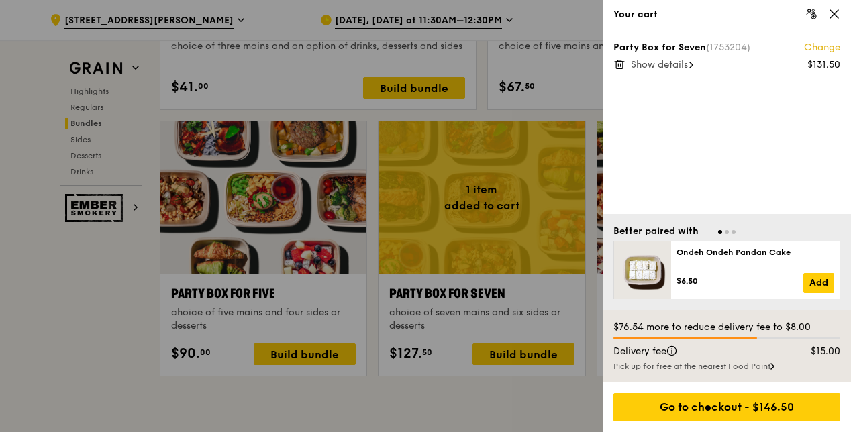
click at [671, 63] on span "Show details" at bounding box center [659, 64] width 57 height 11
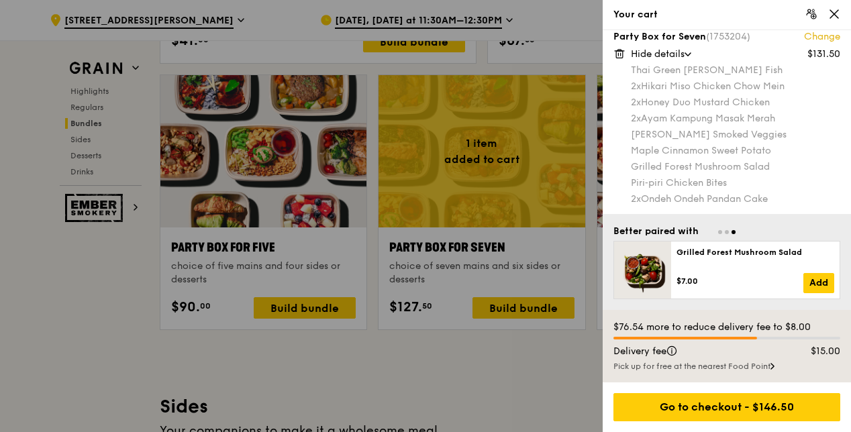
scroll to position [2656, 0]
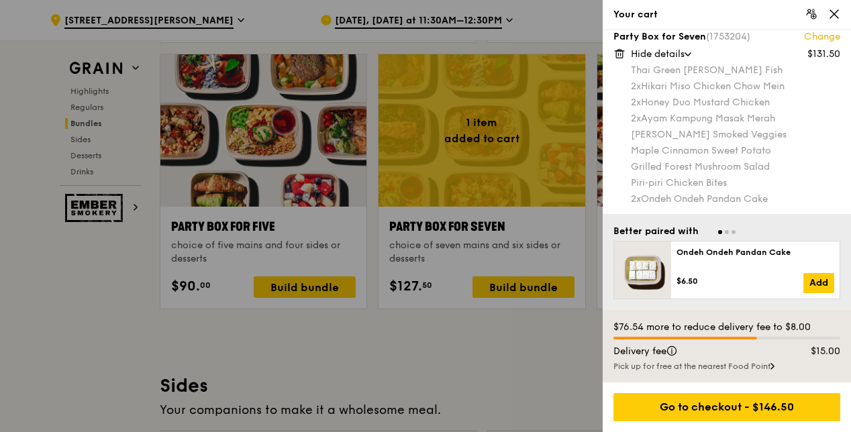
click at [835, 16] on icon at bounding box center [835, 14] width 12 height 12
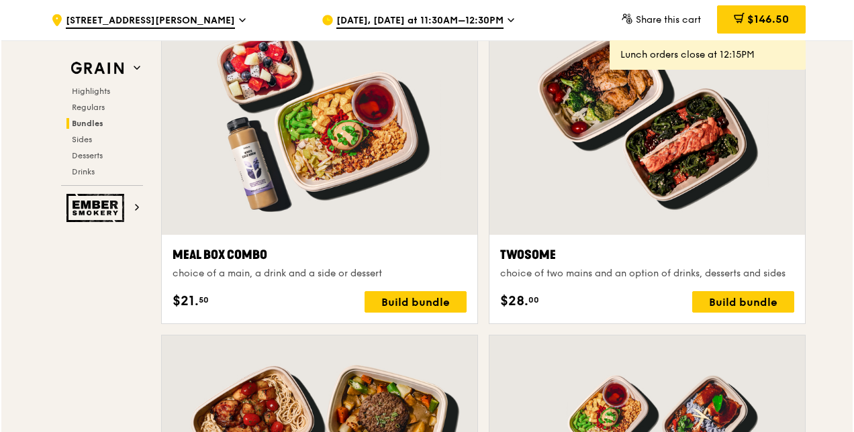
scroll to position [2051, 0]
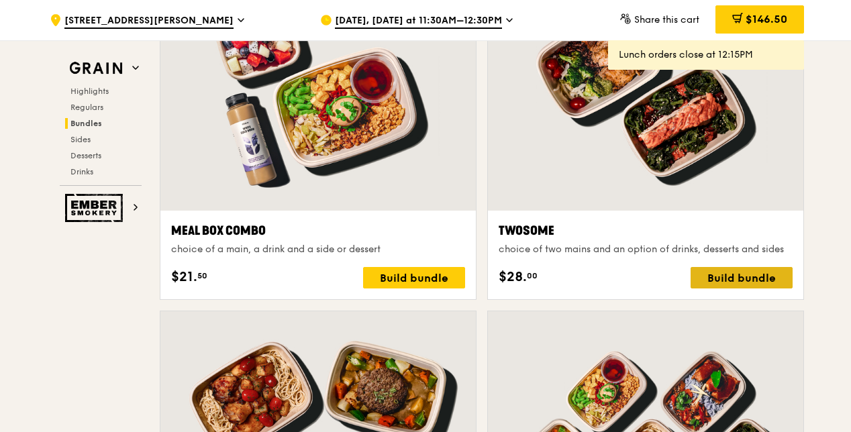
click at [719, 278] on div "Build bundle" at bounding box center [742, 277] width 102 height 21
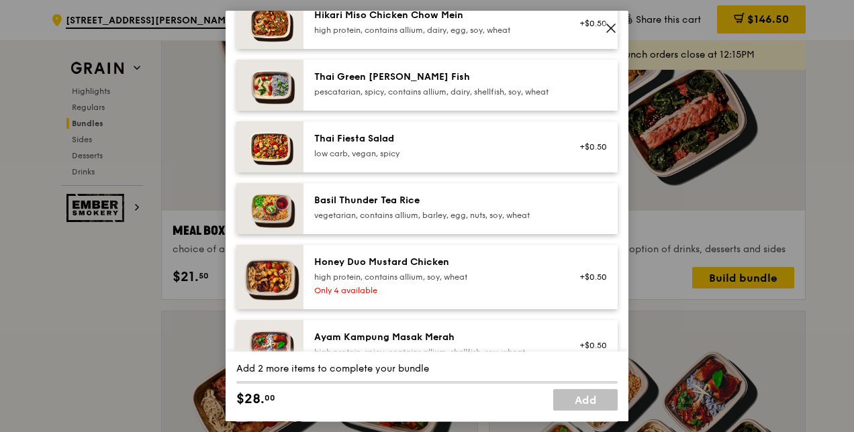
scroll to position [201, 0]
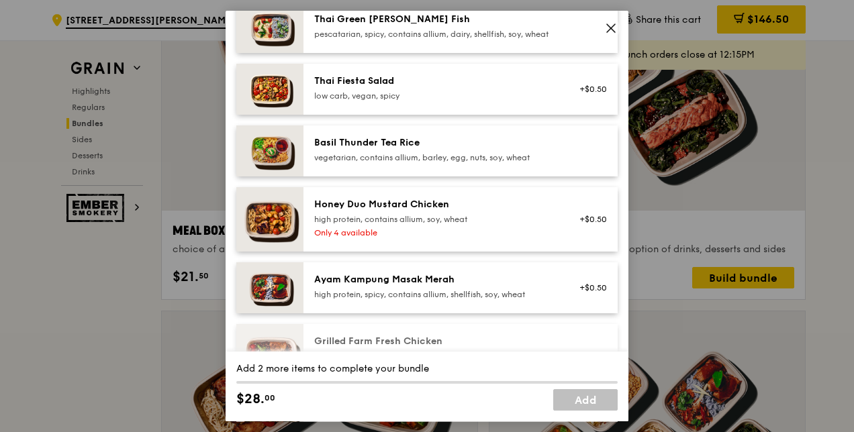
click at [503, 252] on div "Honey Duo Mustard Chicken high protein, contains allium, soy, wheat Only 4 avai…" at bounding box center [461, 219] width 314 height 64
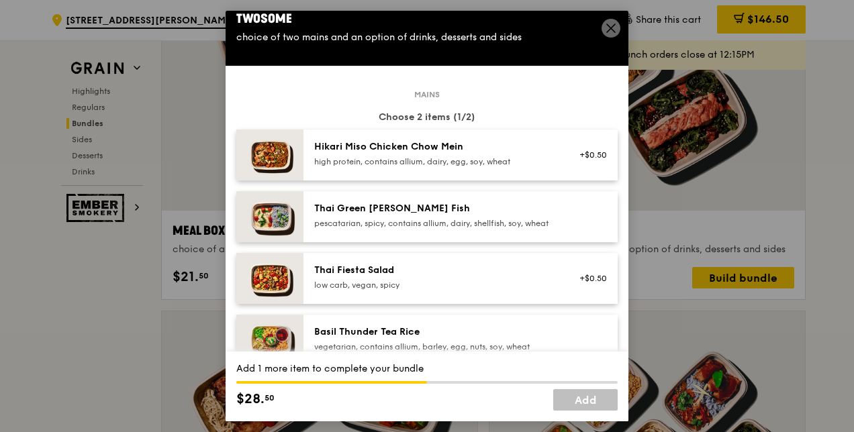
scroll to position [0, 0]
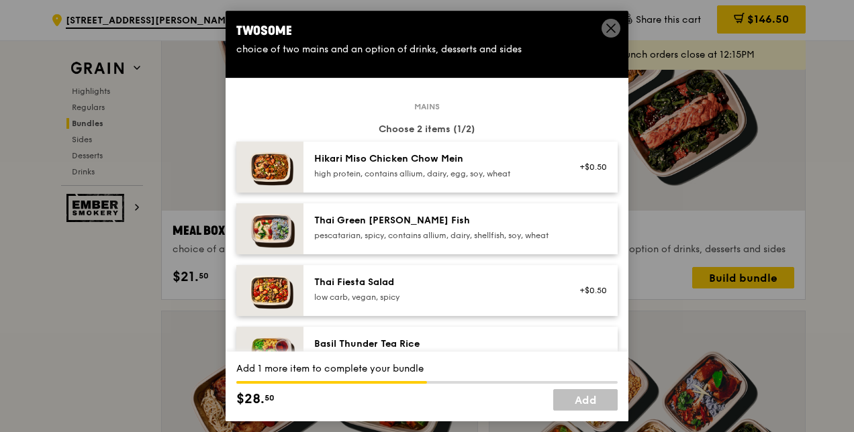
click at [524, 169] on div "high protein, contains allium, dairy, egg, soy, wheat" at bounding box center [434, 174] width 241 height 11
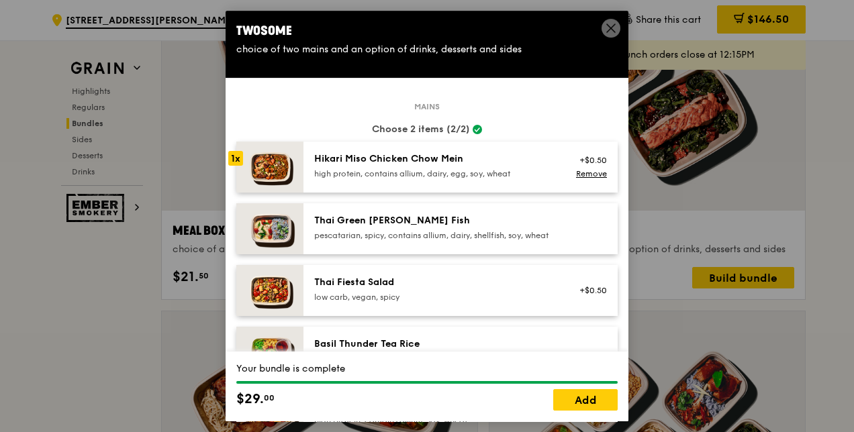
click at [506, 168] on div "Hikari Miso Chicken Chow Mein high protein, contains allium, dairy, egg, soy, w…" at bounding box center [434, 165] width 241 height 27
click at [363, 177] on div "high protein, contains allium, dairy, egg, soy, wheat" at bounding box center [434, 174] width 241 height 11
click at [576, 170] on link "Remove" at bounding box center [591, 173] width 31 height 9
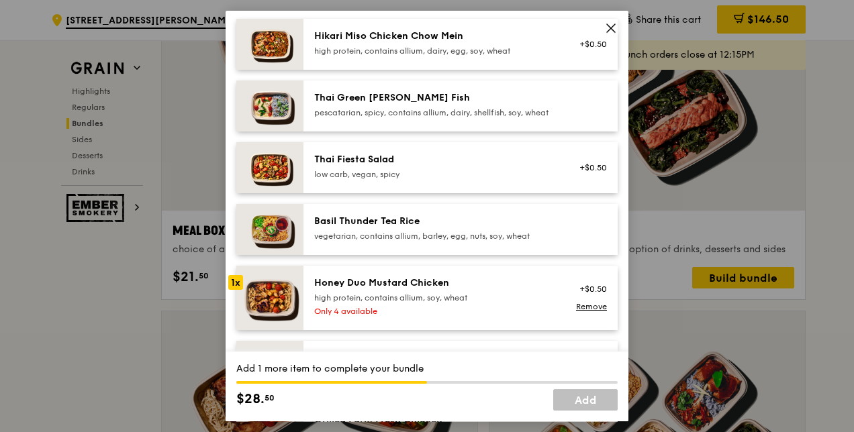
scroll to position [201, 0]
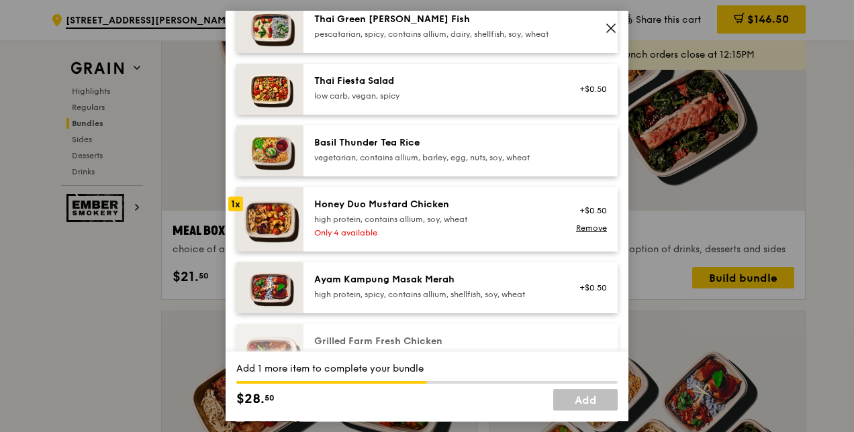
click at [506, 287] on div "Ayam Kampung Masak Merah" at bounding box center [434, 279] width 241 height 13
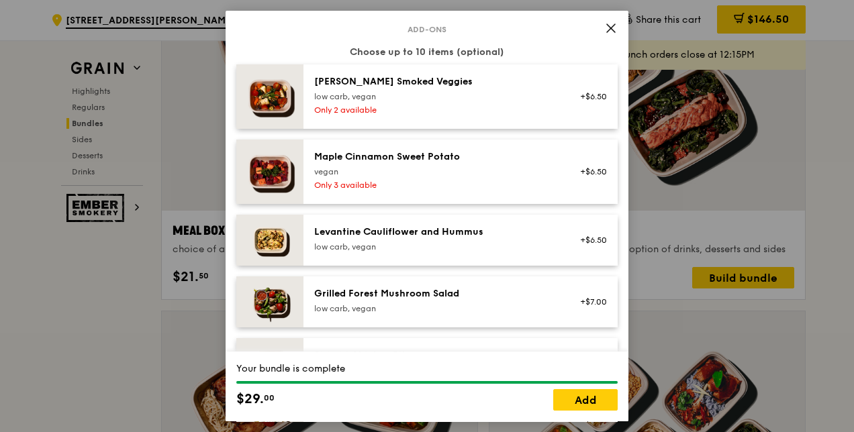
scroll to position [806, 0]
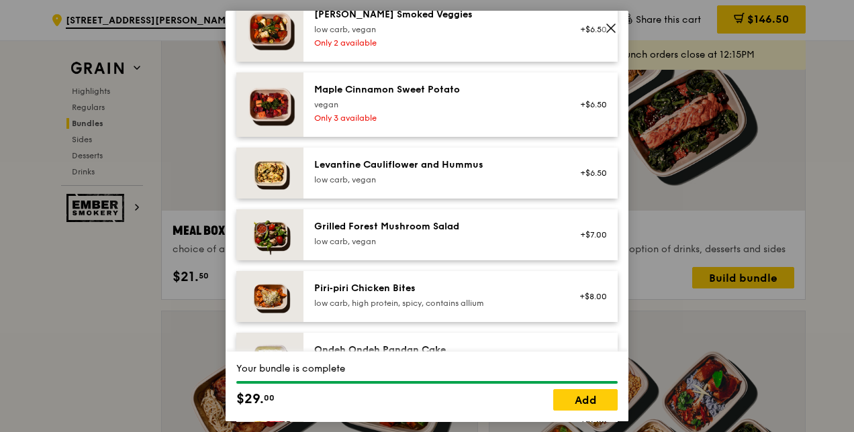
click at [506, 250] on div "Grilled Forest Mushroom Salad low carb, vegan" at bounding box center [434, 235] width 257 height 30
click at [576, 246] on link "Remove" at bounding box center [591, 241] width 31 height 9
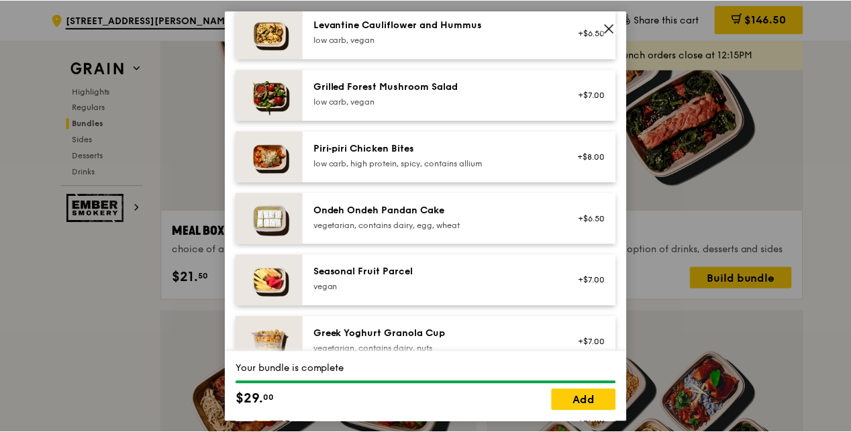
scroll to position [1007, 0]
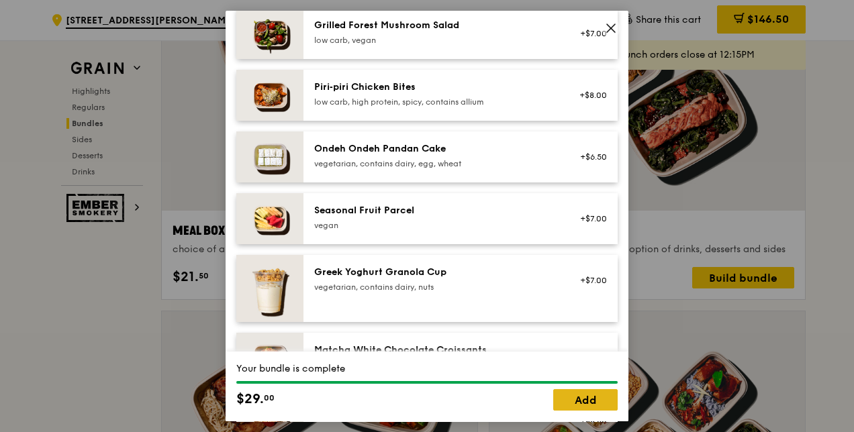
click at [579, 394] on link "Add" at bounding box center [585, 399] width 64 height 21
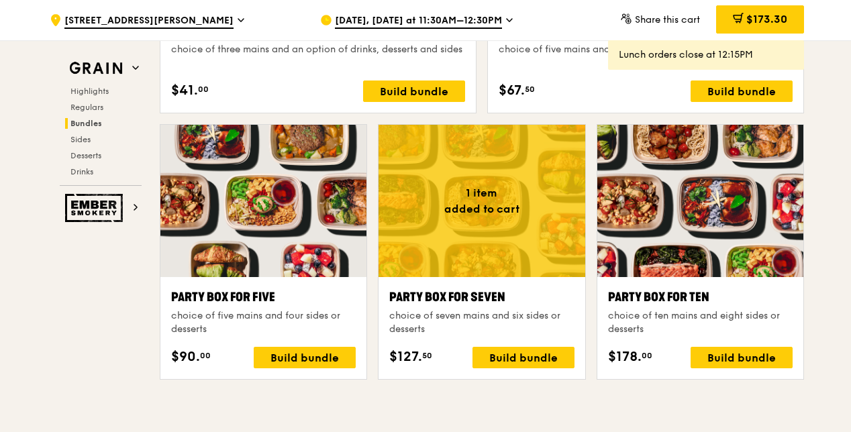
scroll to position [2589, 0]
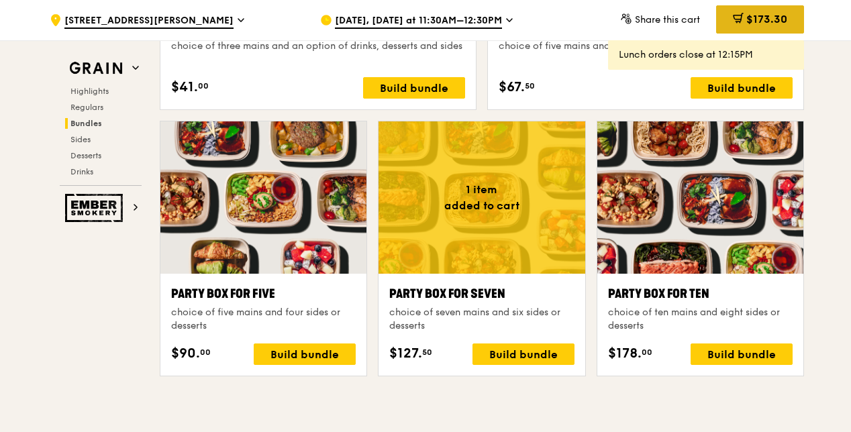
click at [755, 22] on span "$173.30" at bounding box center [767, 19] width 41 height 13
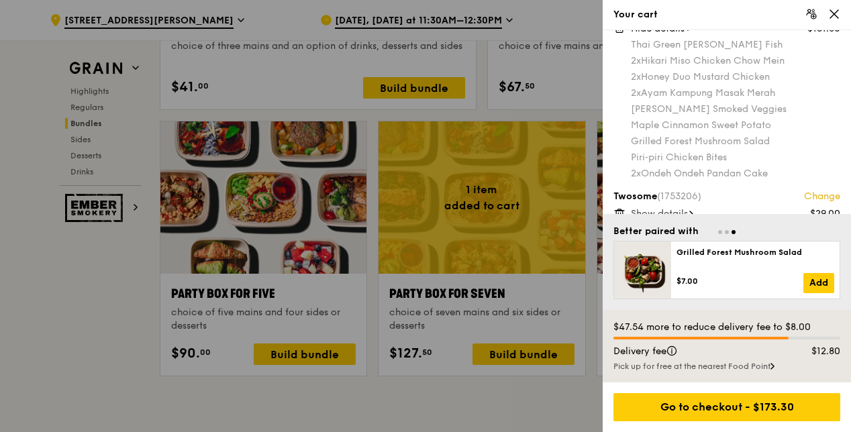
scroll to position [51, 0]
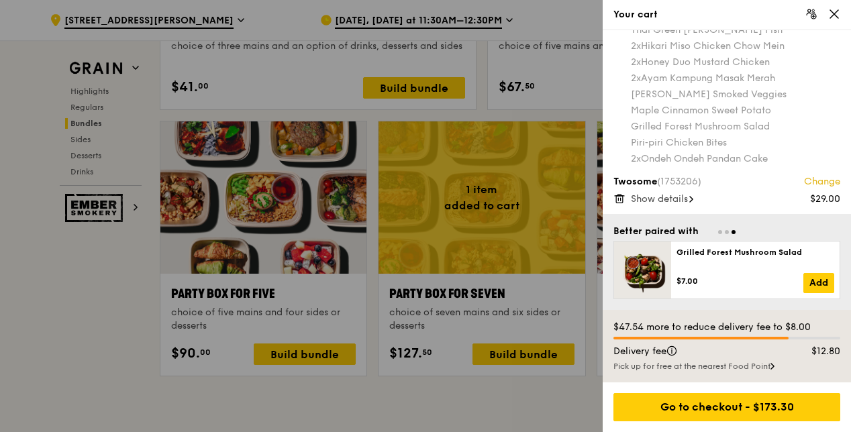
click at [688, 203] on span "Show details" at bounding box center [659, 198] width 57 height 11
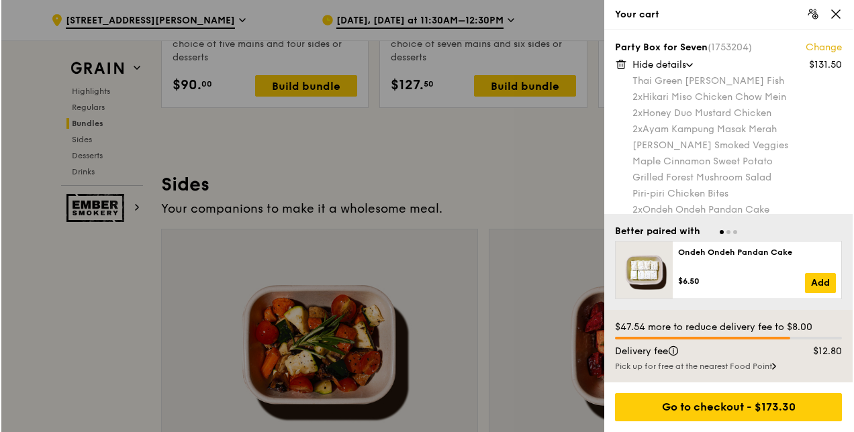
scroll to position [83, 0]
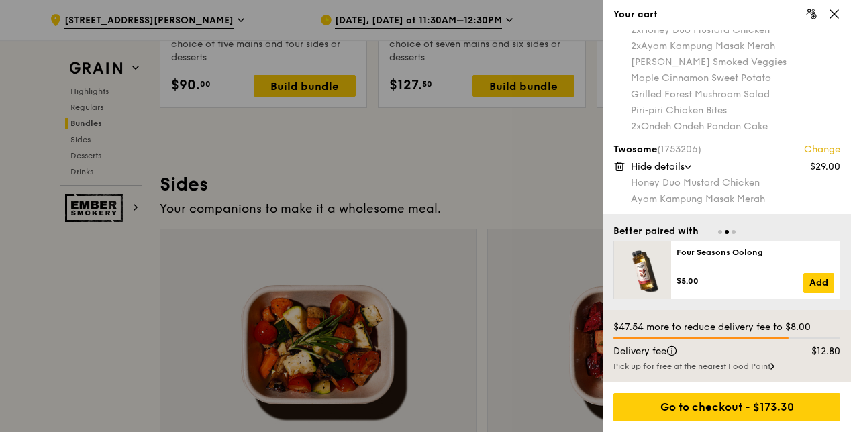
click at [821, 147] on link "Change" at bounding box center [822, 149] width 36 height 13
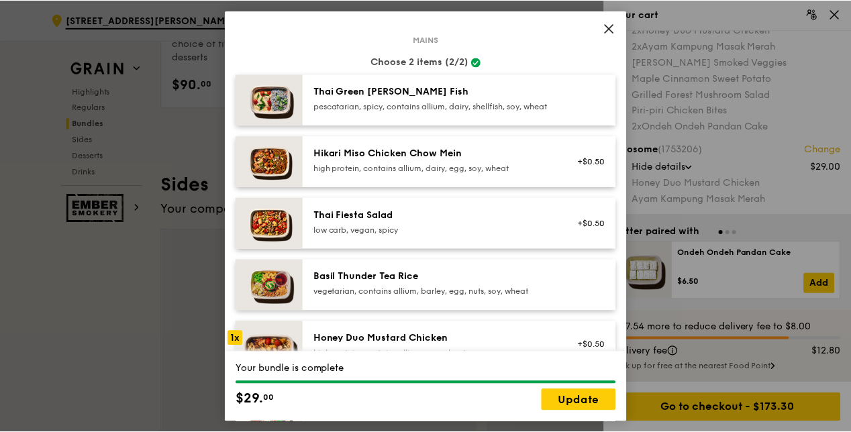
scroll to position [201, 0]
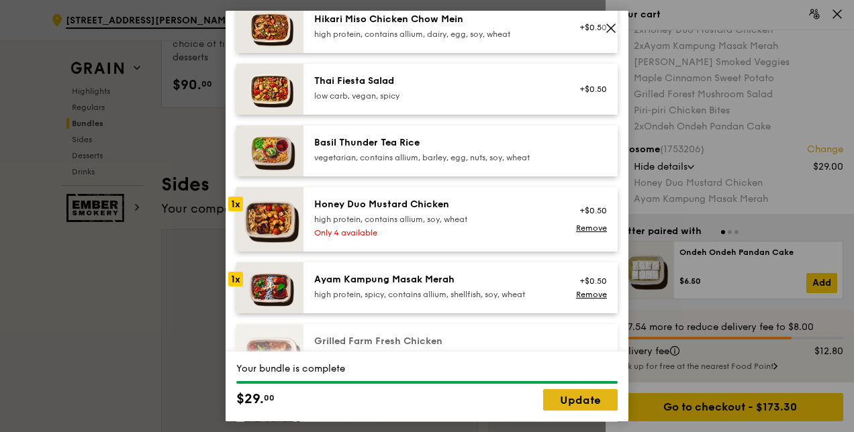
click at [582, 401] on link "Update" at bounding box center [580, 399] width 75 height 21
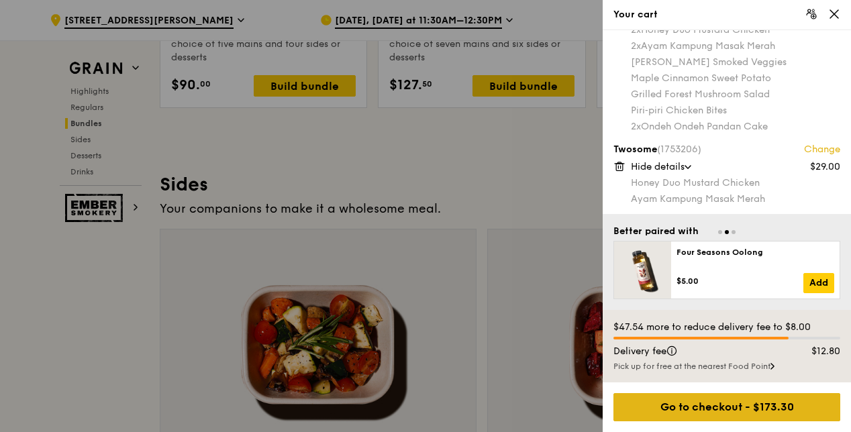
click at [807, 409] on div "Go to checkout - $173.30" at bounding box center [727, 407] width 227 height 28
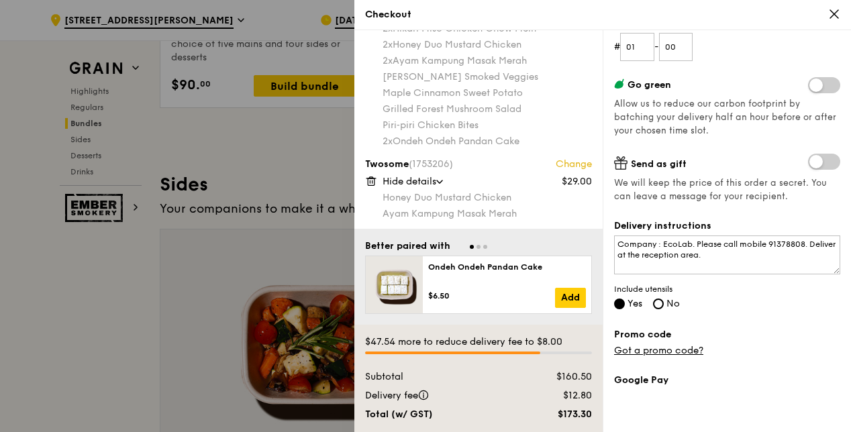
click at [761, 303] on div "Delivery instructions Company : EcoLab. Please call mobile 91378808. Deliver at…" at bounding box center [727, 266] width 226 height 93
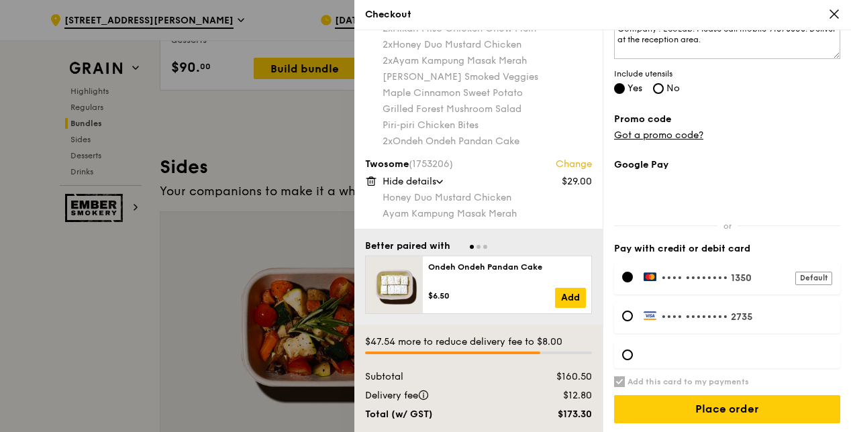
scroll to position [2924, 0]
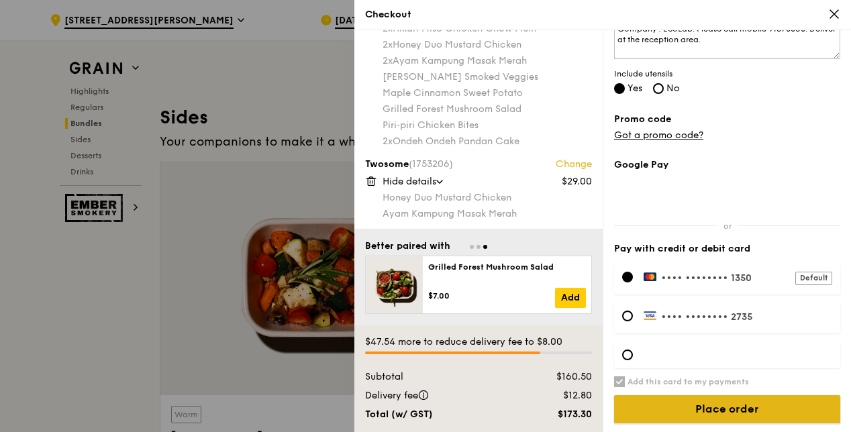
click at [751, 410] on input "Place order" at bounding box center [727, 410] width 226 height 28
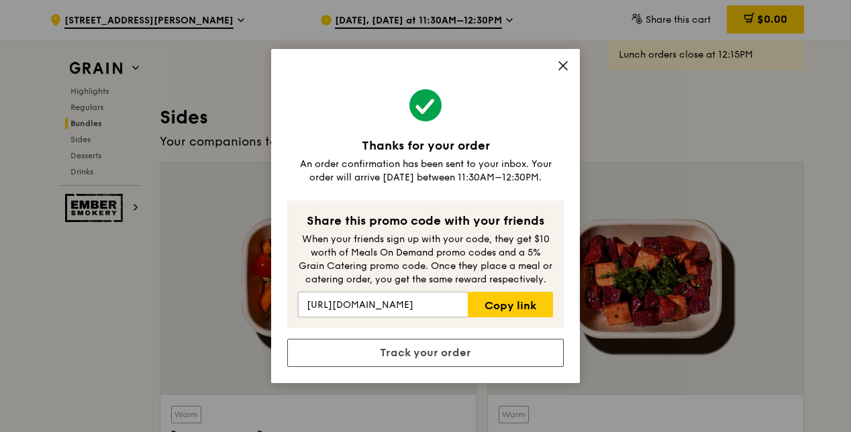
click at [457, 346] on link "Track your order" at bounding box center [425, 353] width 277 height 28
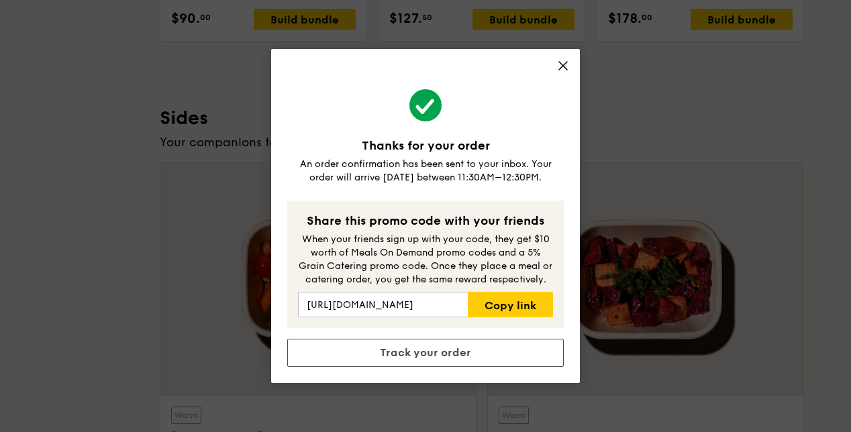
scroll to position [0, 0]
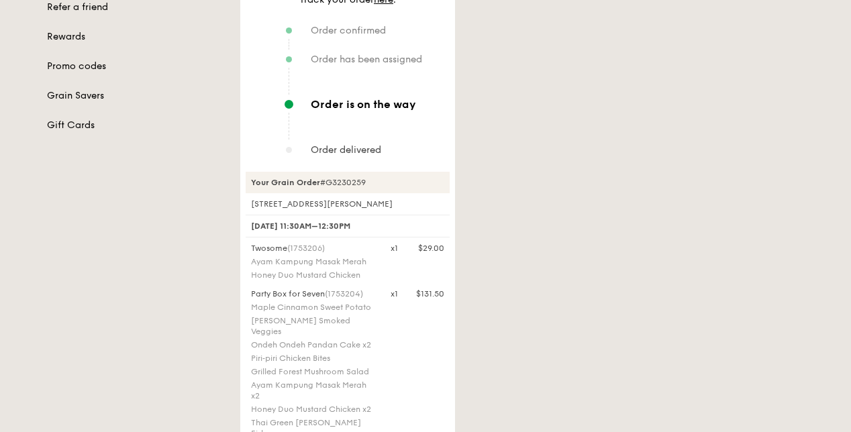
scroll to position [336, 0]
